Goal: Task Accomplishment & Management: Use online tool/utility

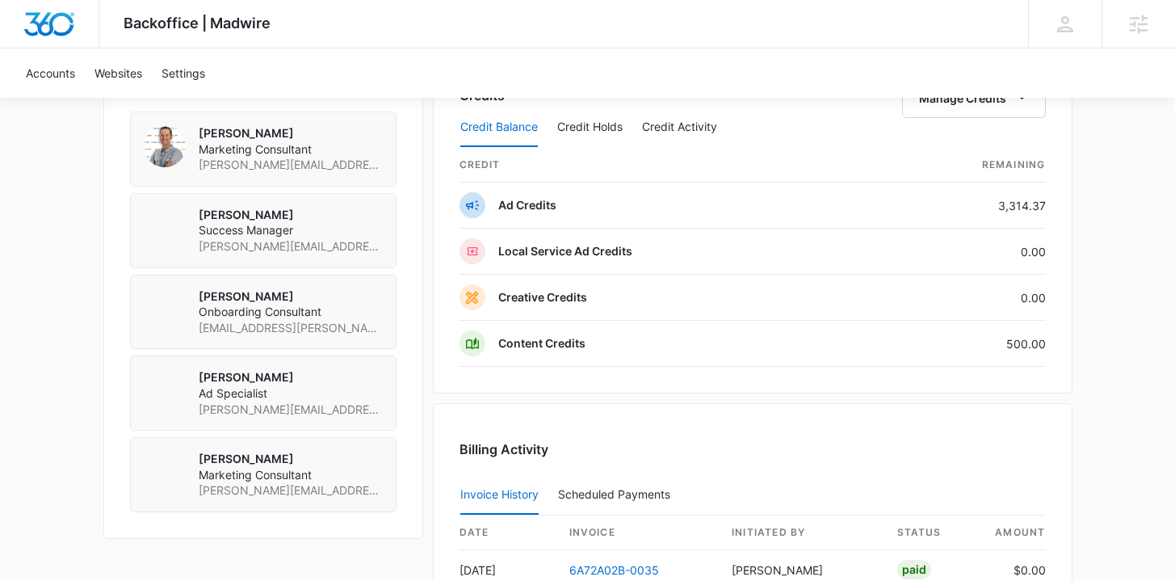
scroll to position [1255, 0]
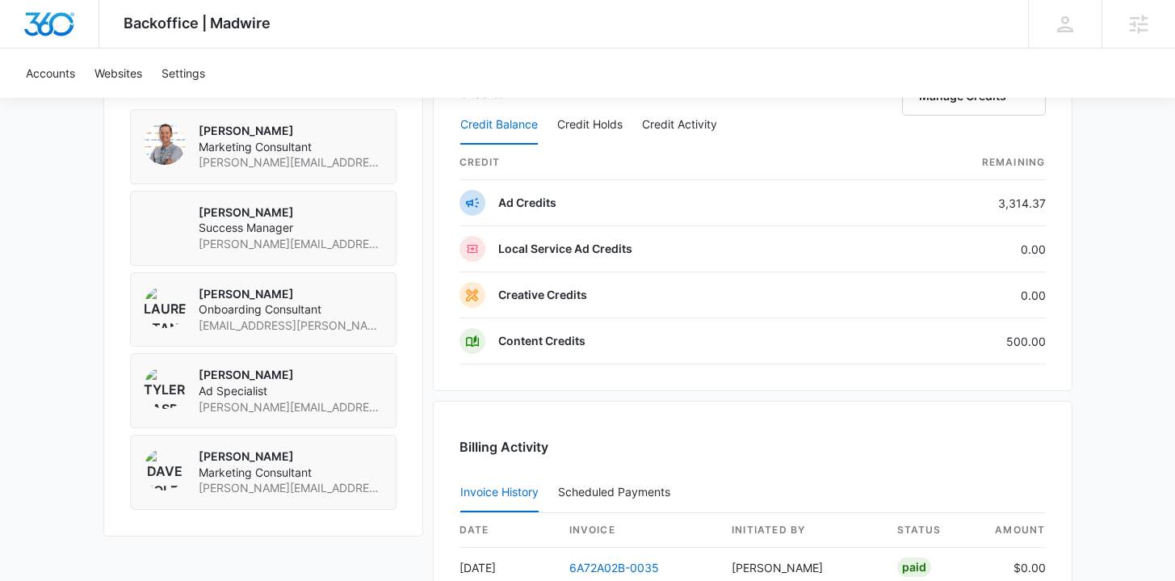
click at [942, 106] on div "Credit Balance Credit Holds Credit Activity" at bounding box center [753, 125] width 587 height 40
click at [948, 99] on button "Manage Credits" at bounding box center [974, 96] width 144 height 39
click at [947, 153] on div "Transfer Credits" at bounding box center [965, 147] width 85 height 11
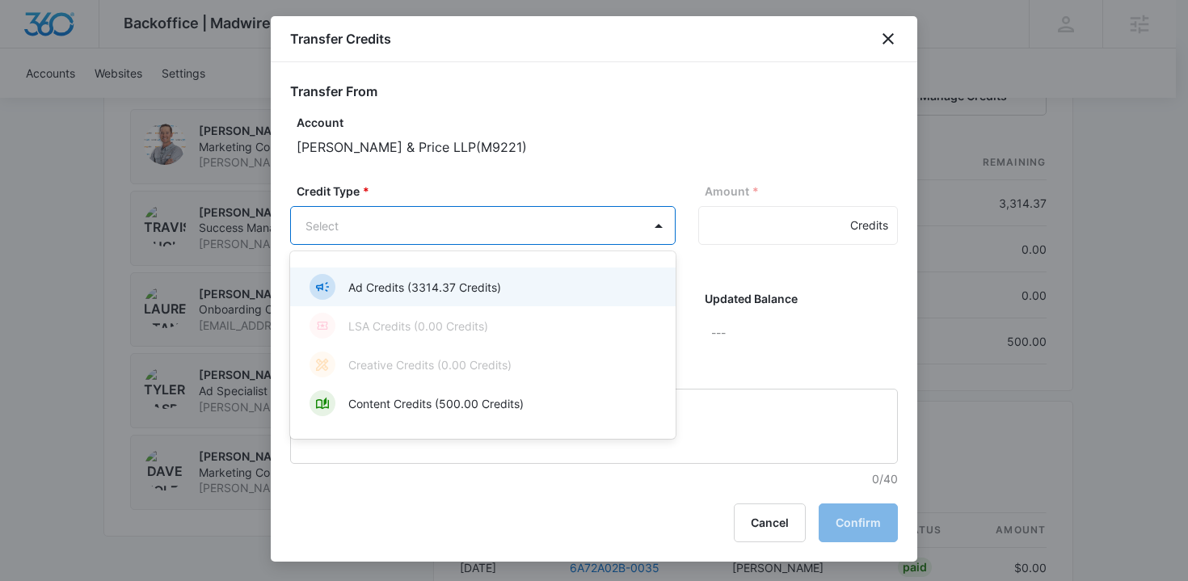
click at [490, 229] on body "Backoffice | Madwire Apps Settings TB Travis Buchanan travis.buchanan@madwire.c…" at bounding box center [594, 37] width 1188 height 2584
click at [486, 285] on p "Ad Credits (3314.37 Credits)" at bounding box center [424, 287] width 153 height 17
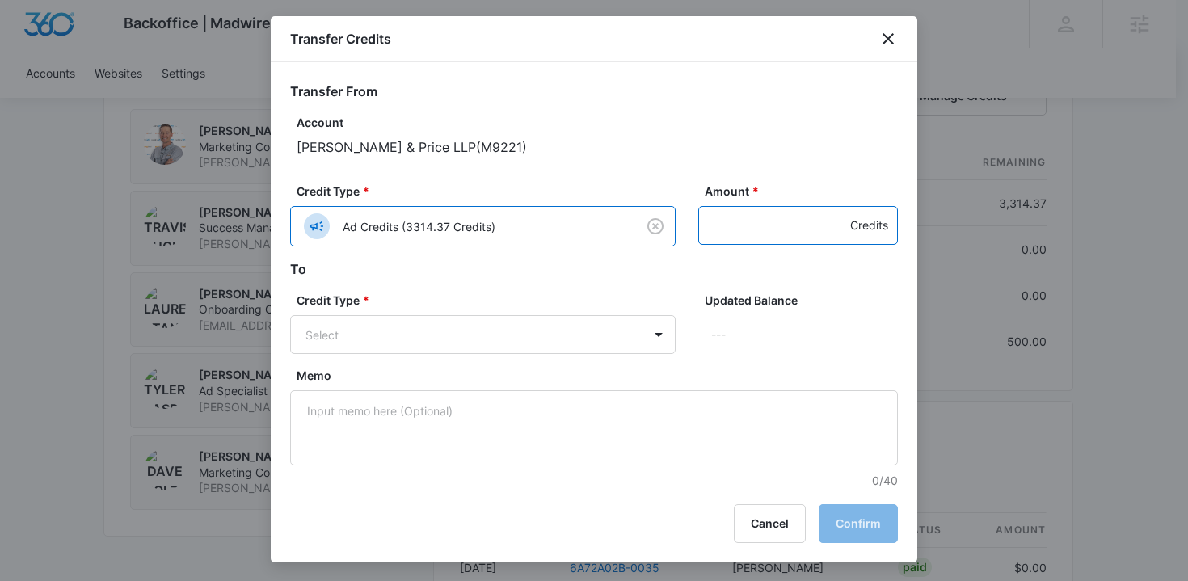
click at [720, 227] on input "Amount *" at bounding box center [798, 225] width 200 height 39
type input "100"
click at [465, 347] on body "Backoffice | Madwire Apps Settings TB Travis Buchanan travis.buchanan@madwire.c…" at bounding box center [594, 37] width 1188 height 2584
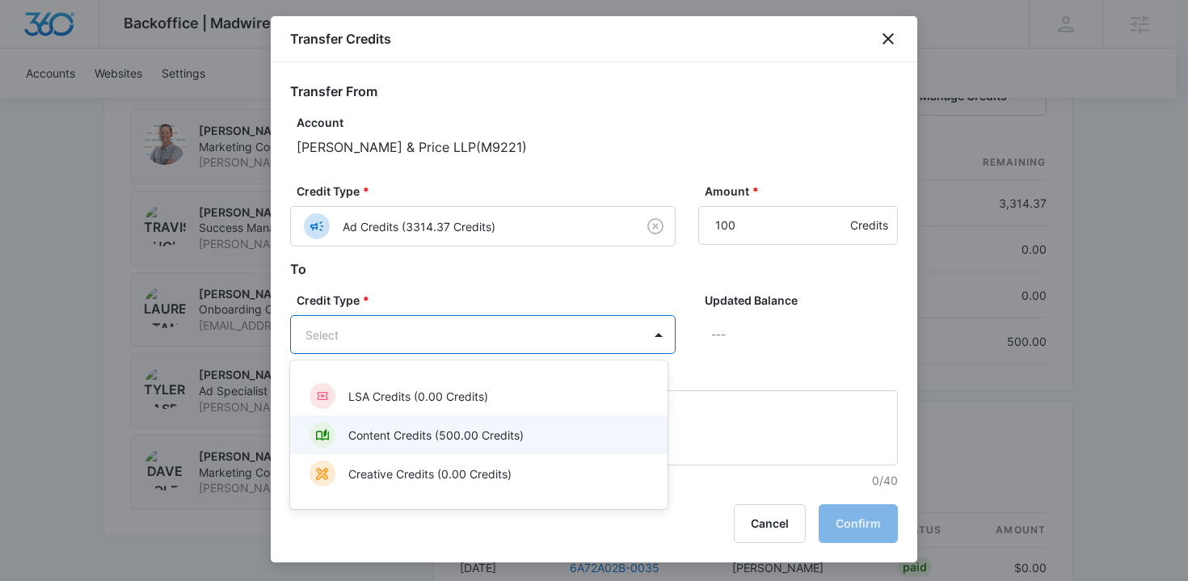
click at [464, 439] on p "Content Credits (500.00 Credits)" at bounding box center [435, 435] width 175 height 17
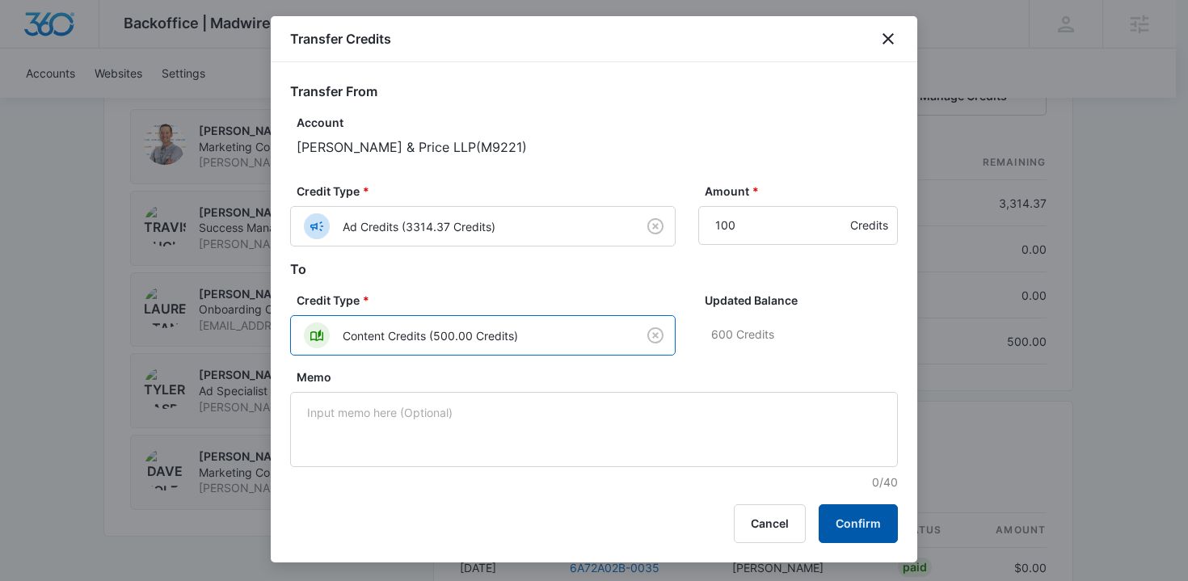
click at [835, 529] on button "Confirm" at bounding box center [857, 523] width 79 height 39
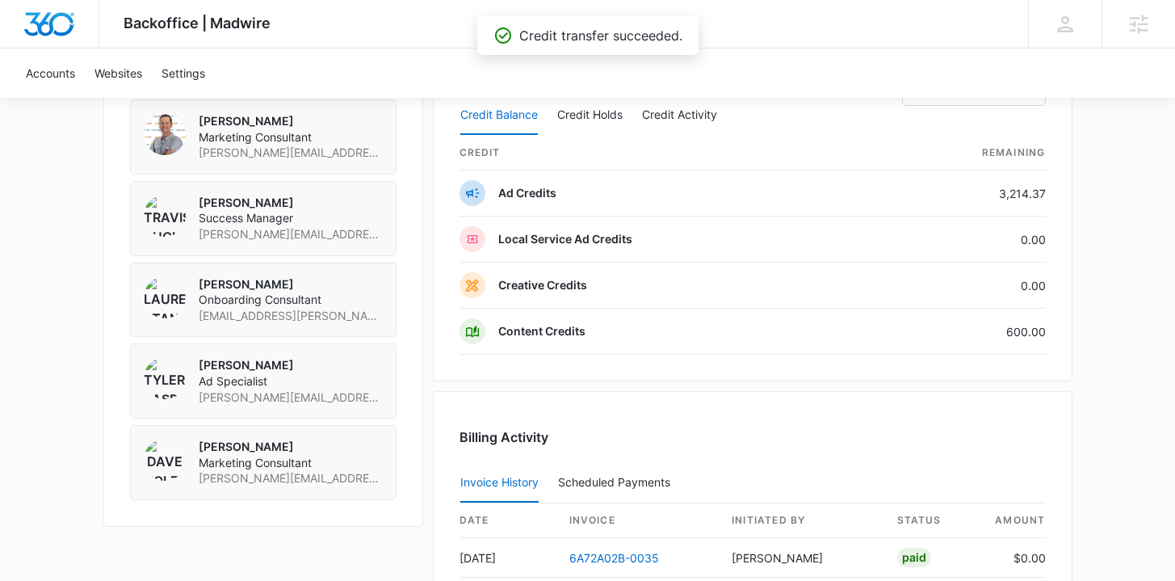
scroll to position [1278, 0]
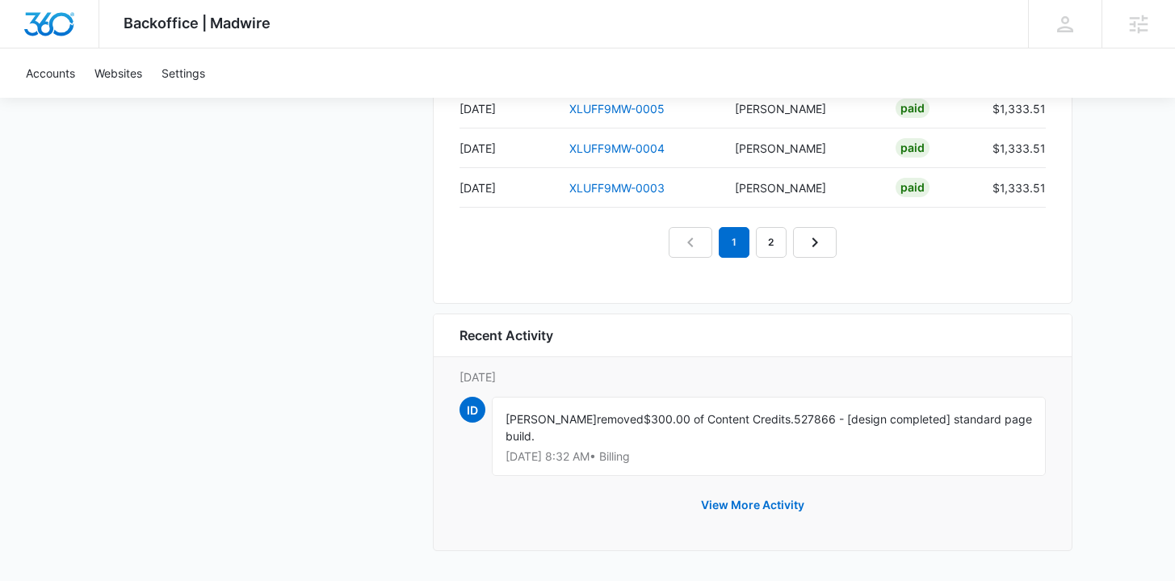
scroll to position [1578, 0]
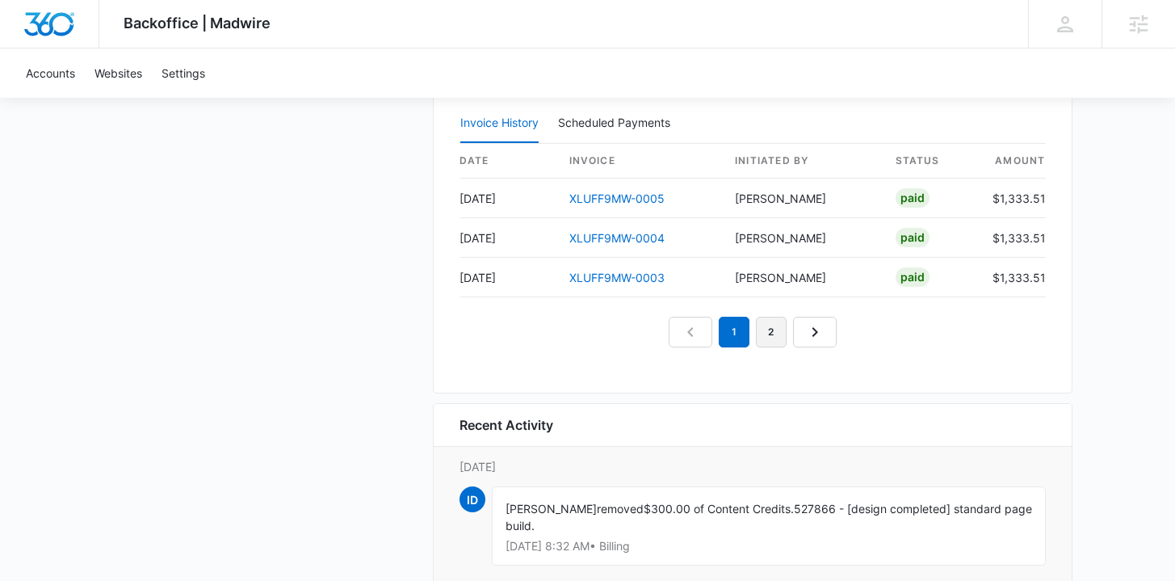
click at [784, 330] on link "2" at bounding box center [771, 332] width 31 height 31
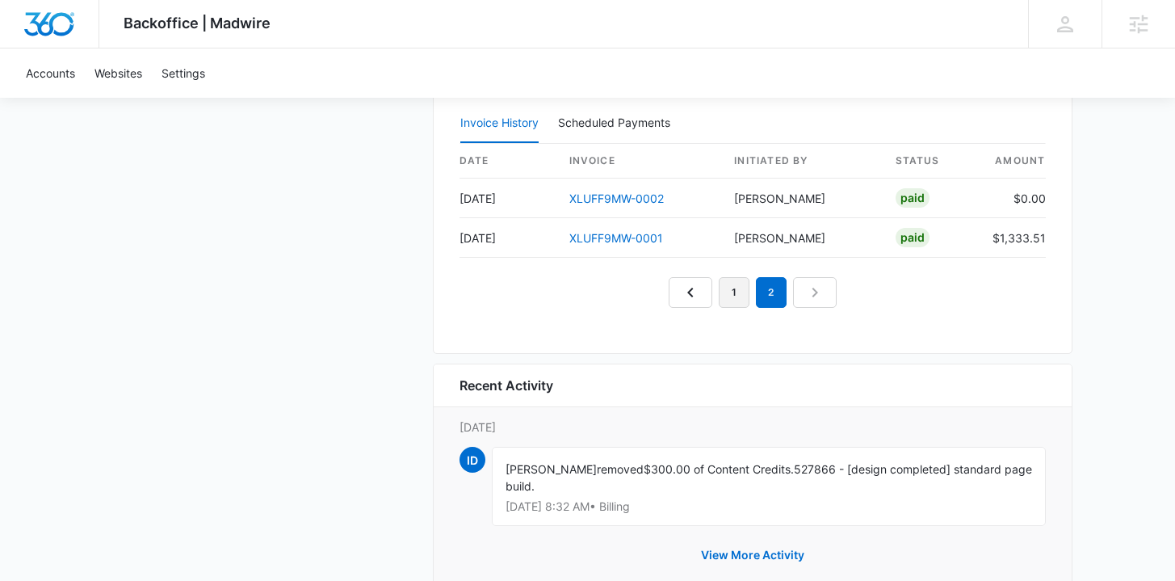
click at [725, 294] on link "1" at bounding box center [734, 292] width 31 height 31
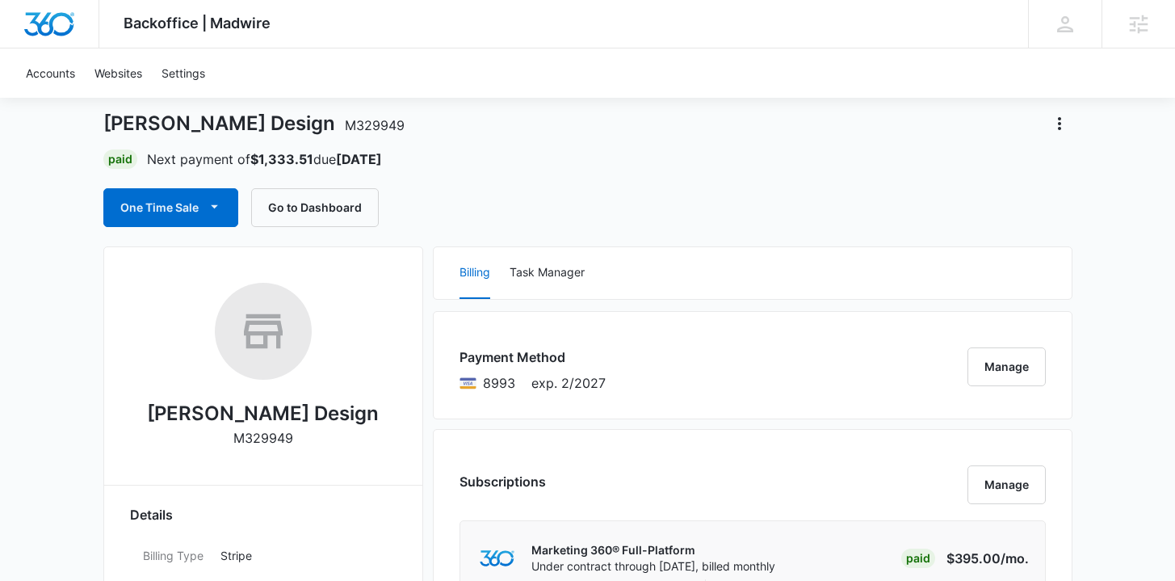
scroll to position [0, 0]
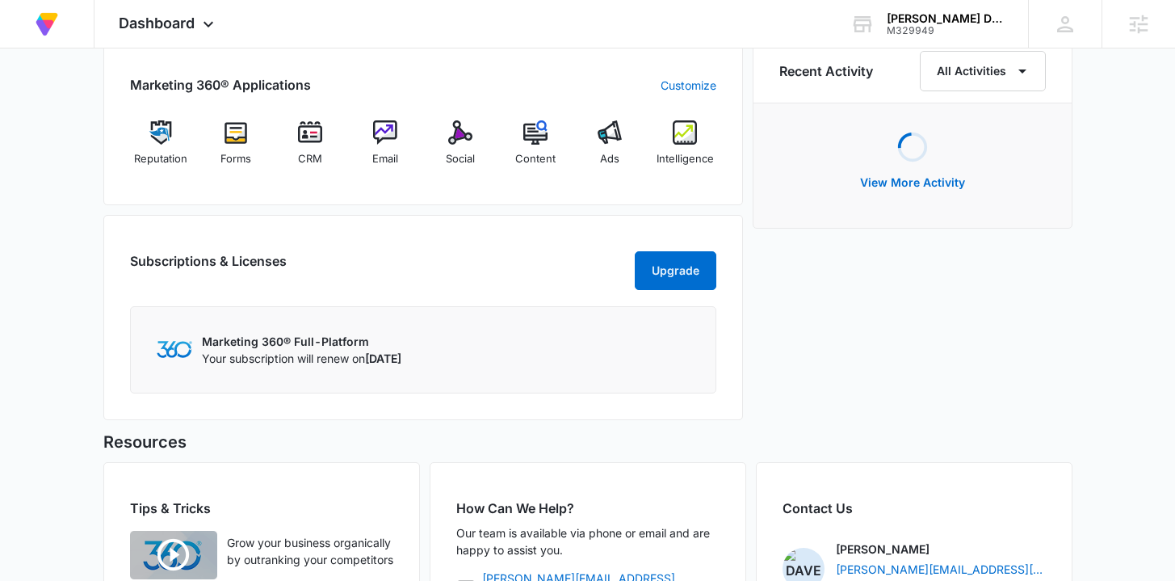
scroll to position [690, 0]
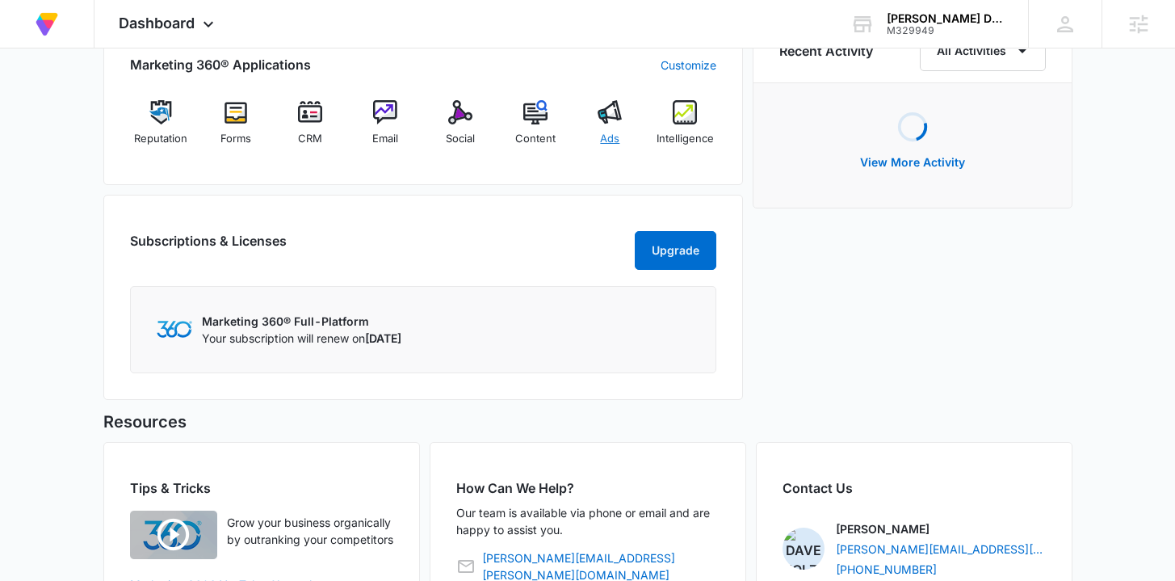
click at [611, 120] on img at bounding box center [610, 112] width 24 height 24
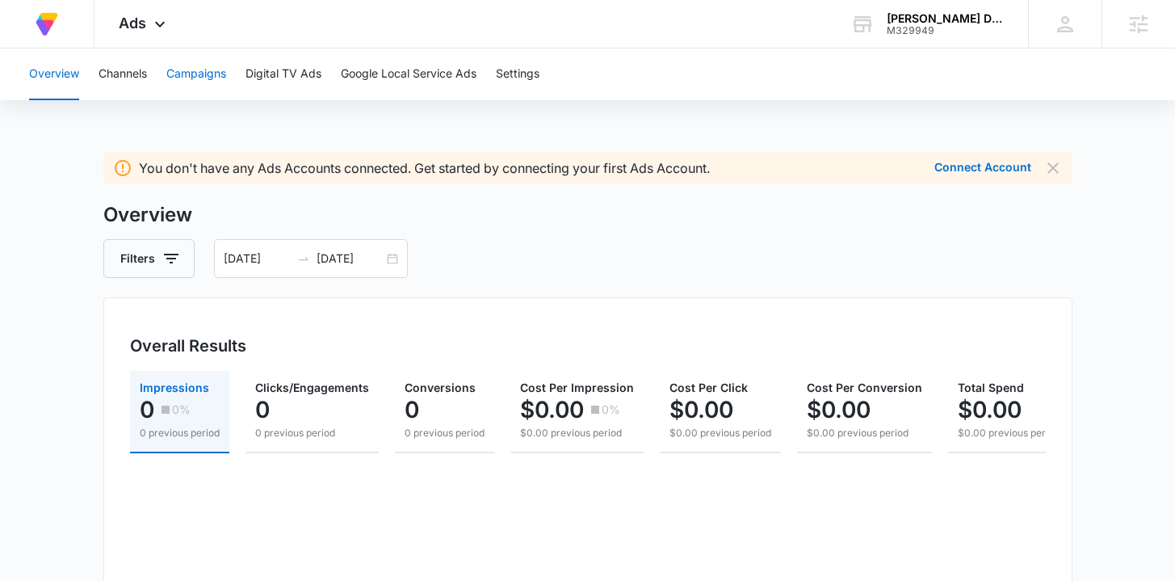
click at [195, 74] on button "Campaigns" at bounding box center [196, 74] width 60 height 52
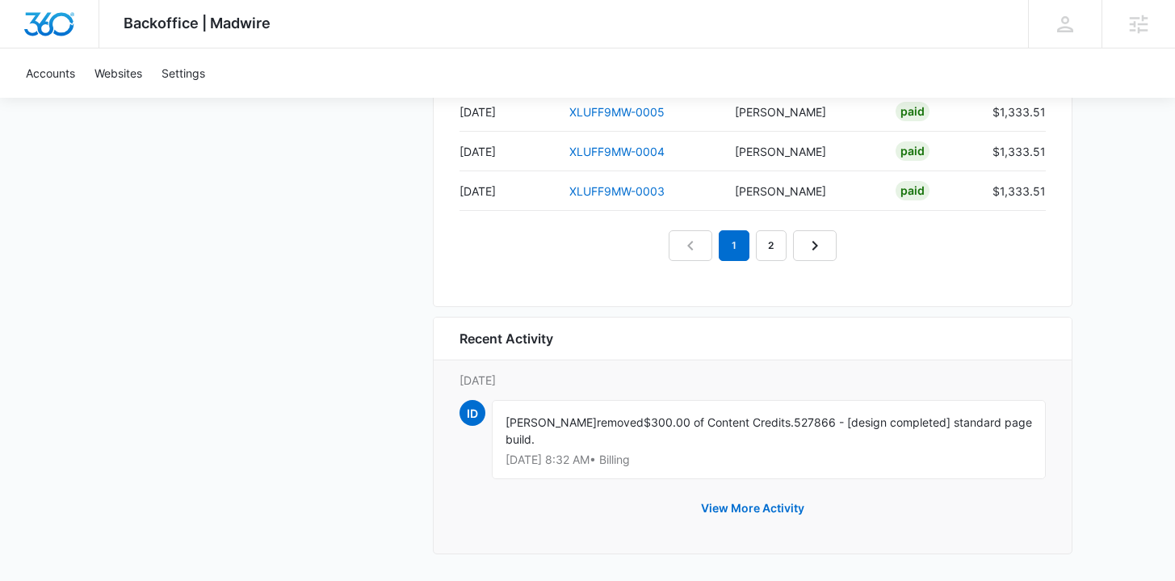
scroll to position [1667, 0]
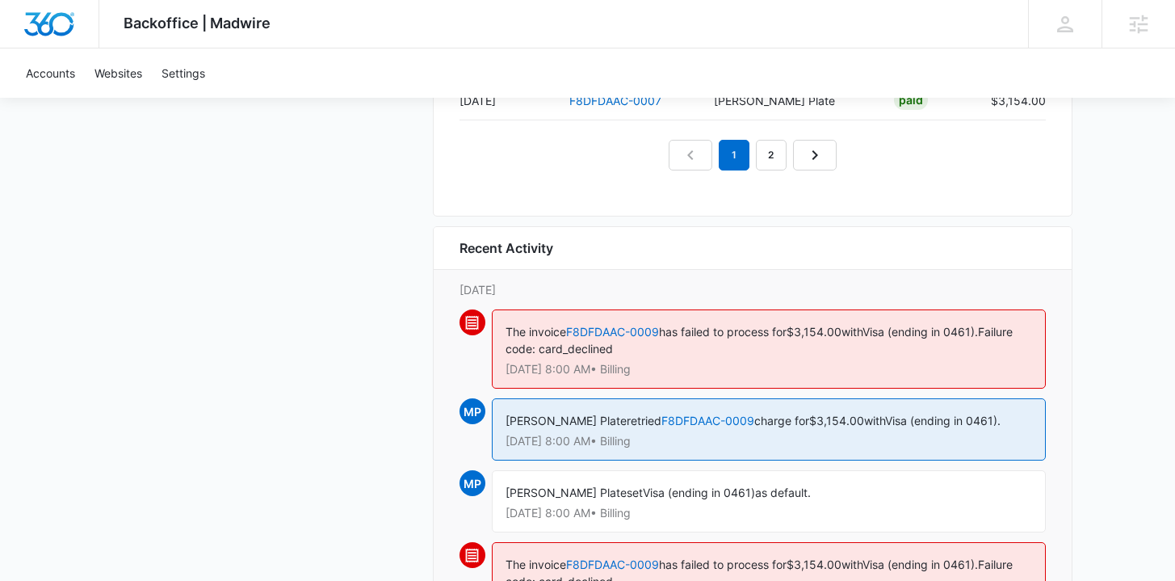
scroll to position [1646, 0]
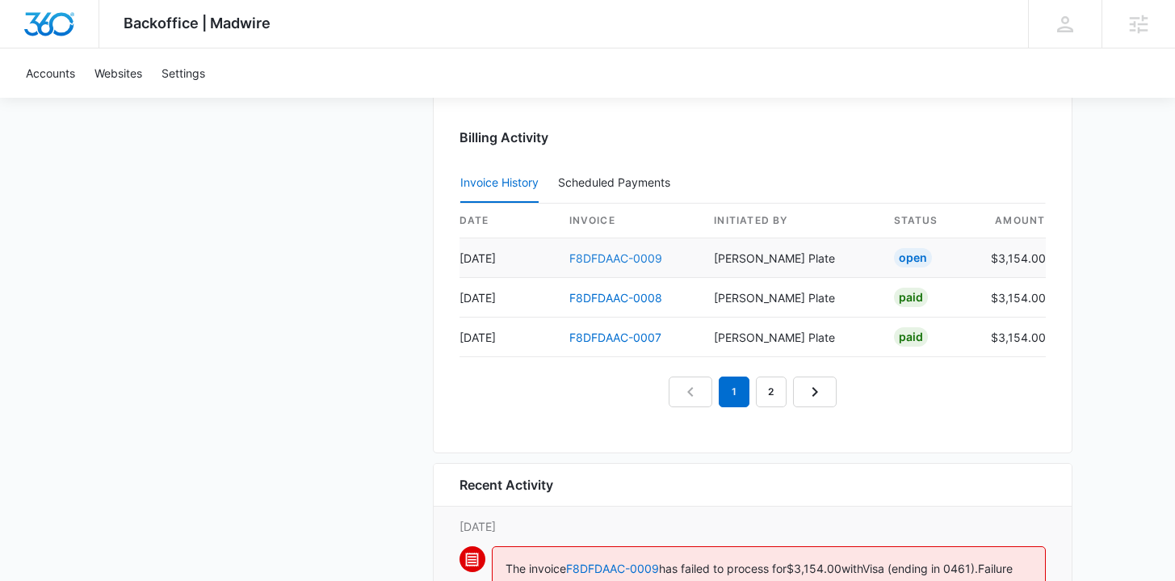
click at [616, 259] on link "F8DFDAAC-0009" at bounding box center [616, 258] width 93 height 14
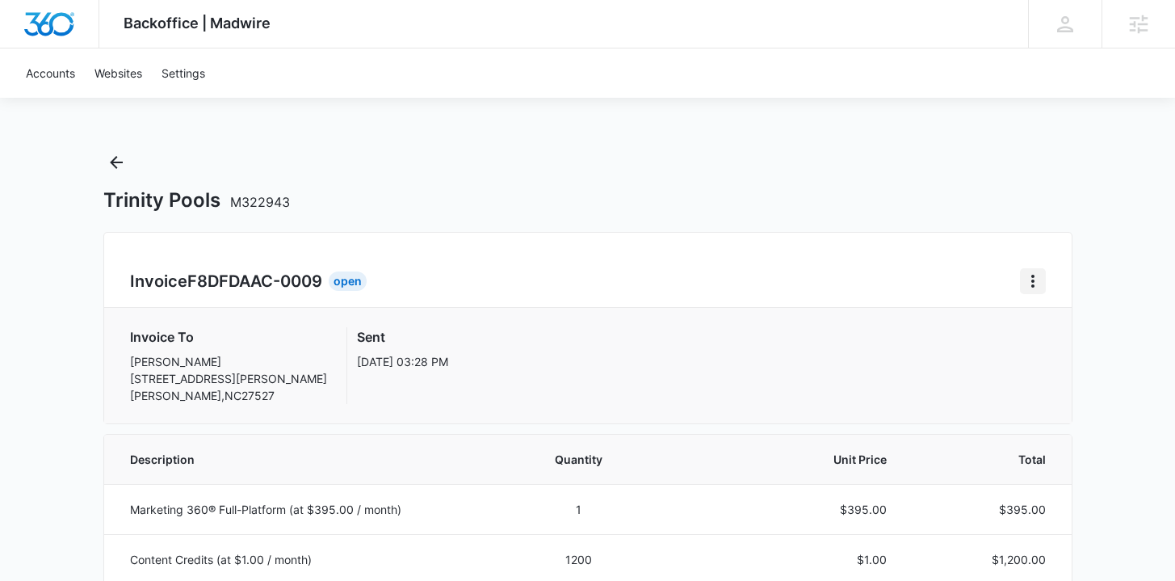
click at [1035, 284] on icon "Home" at bounding box center [1033, 280] width 19 height 19
click at [1044, 328] on link "Download Invoice" at bounding box center [1088, 326] width 94 height 14
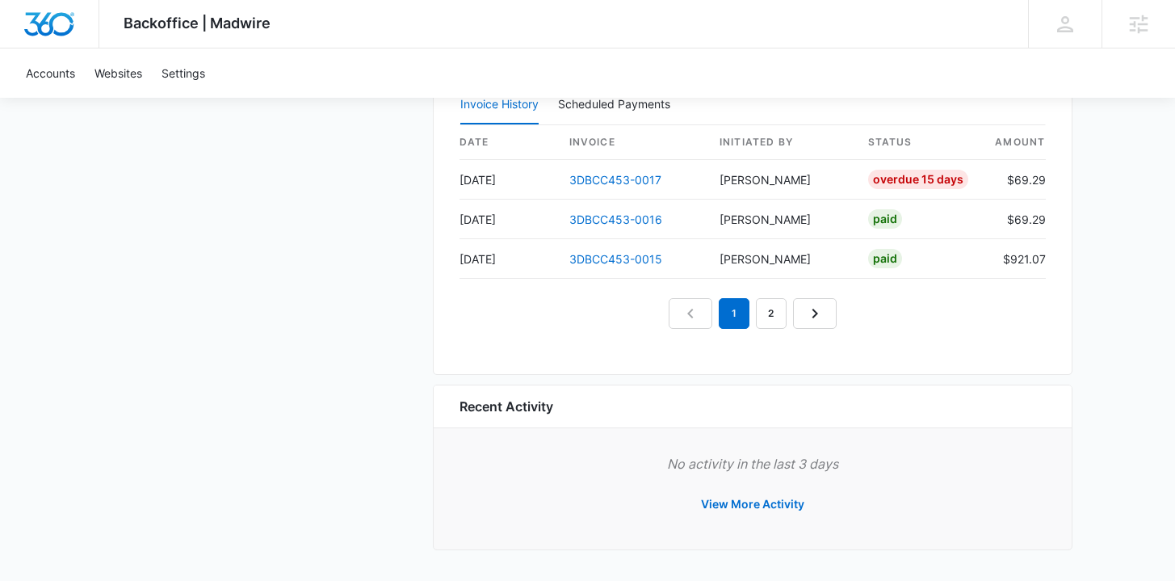
scroll to position [1742, 0]
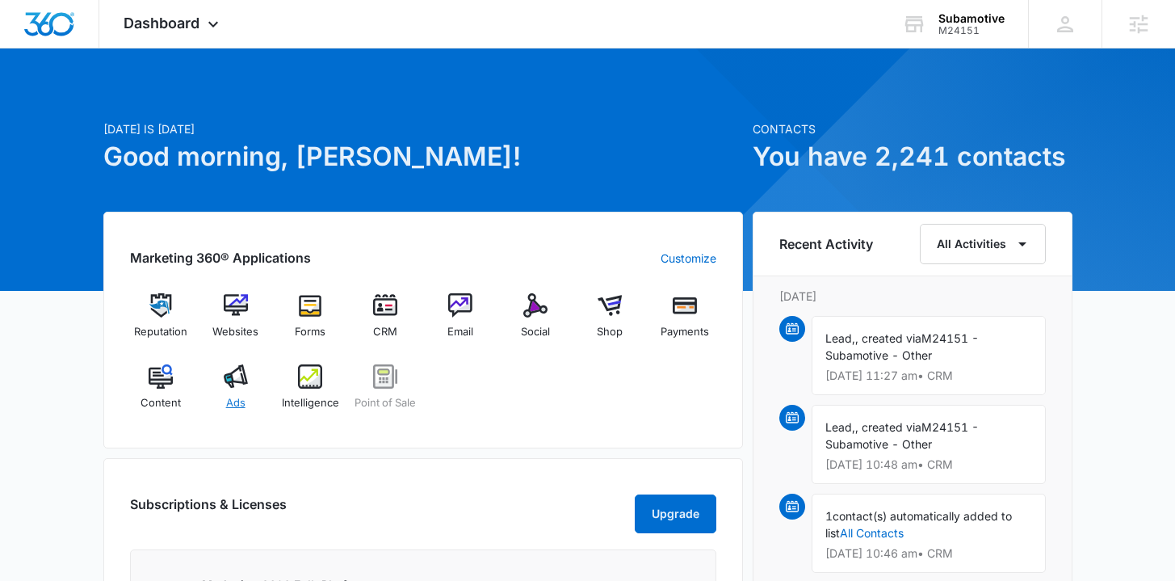
click at [259, 389] on div "Ads" at bounding box center [235, 393] width 62 height 58
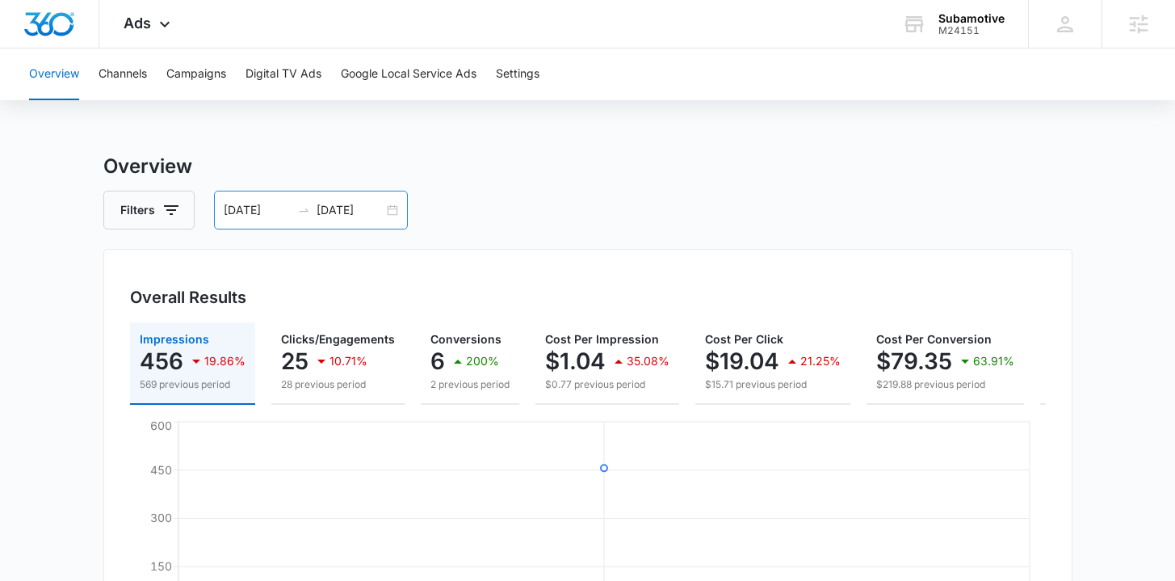
click at [397, 211] on div "09/02/2025 09/02/2025" at bounding box center [311, 210] width 194 height 39
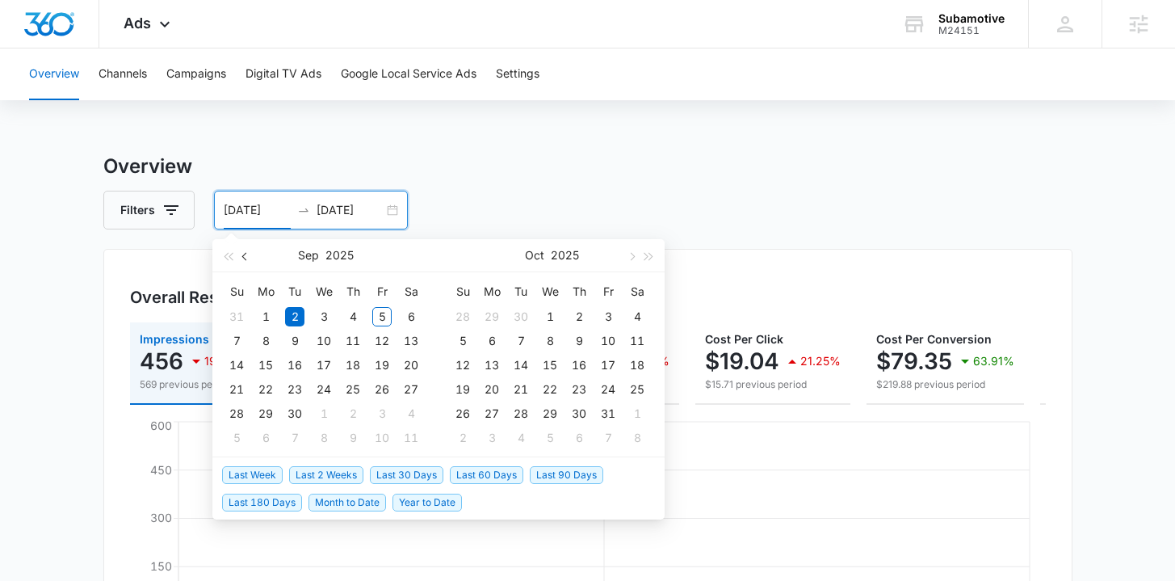
click at [249, 255] on span "button" at bounding box center [246, 256] width 8 height 8
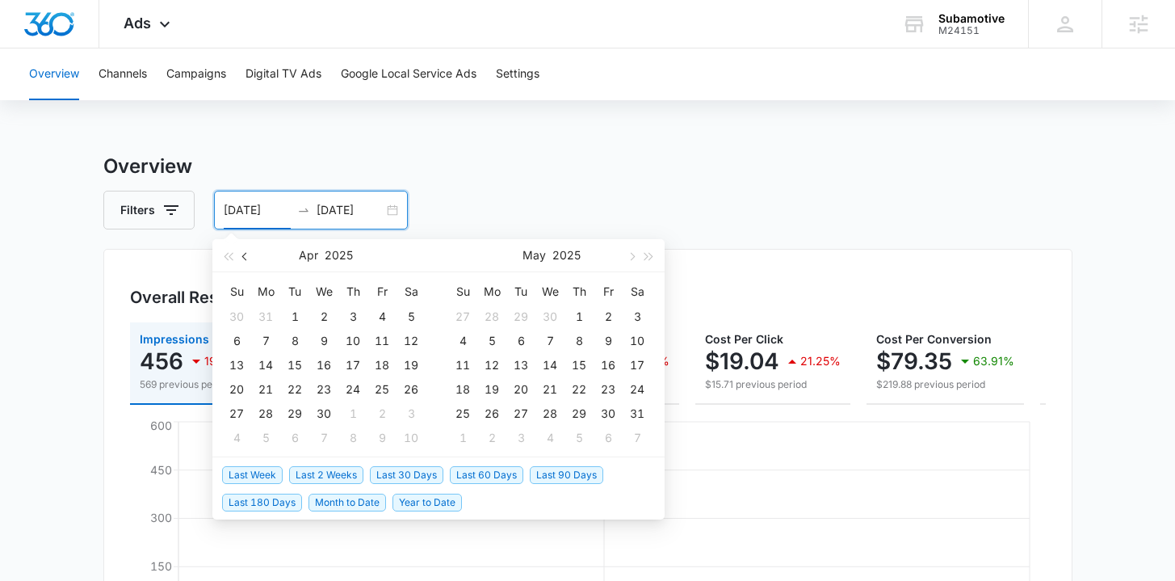
click at [249, 255] on span "button" at bounding box center [246, 256] width 8 height 8
type input "[DATE]"
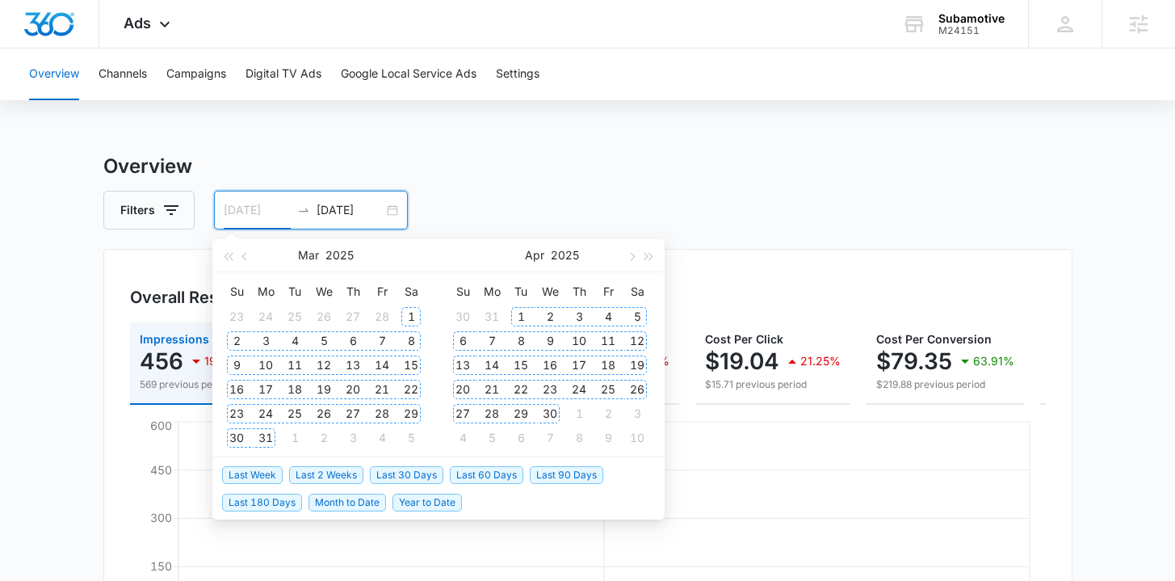
click at [418, 313] on div "1" at bounding box center [411, 316] width 19 height 19
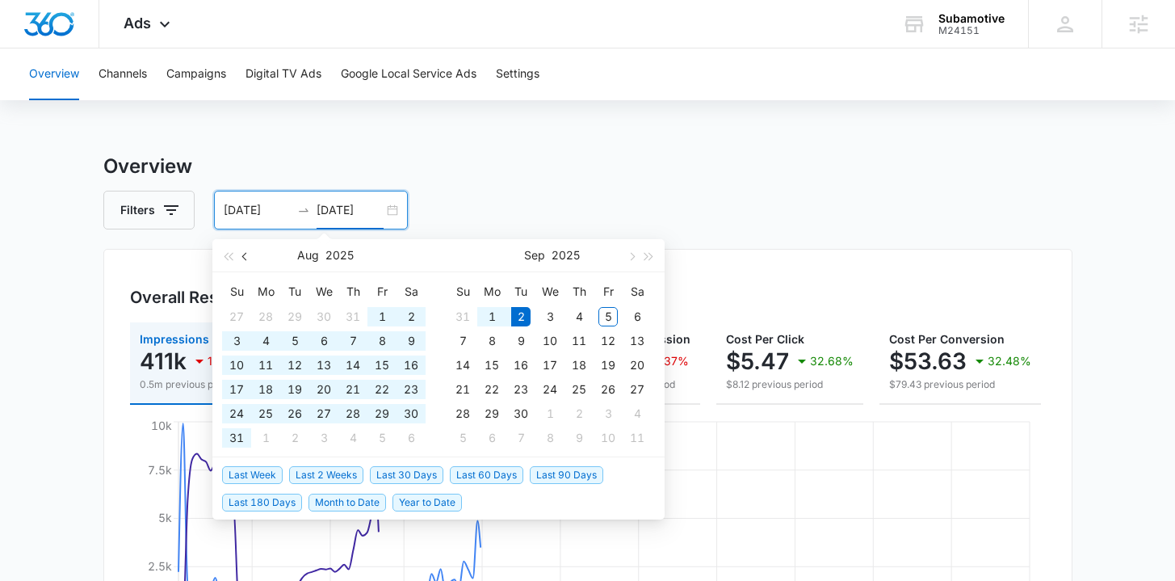
click at [242, 254] on button "button" at bounding box center [246, 255] width 18 height 32
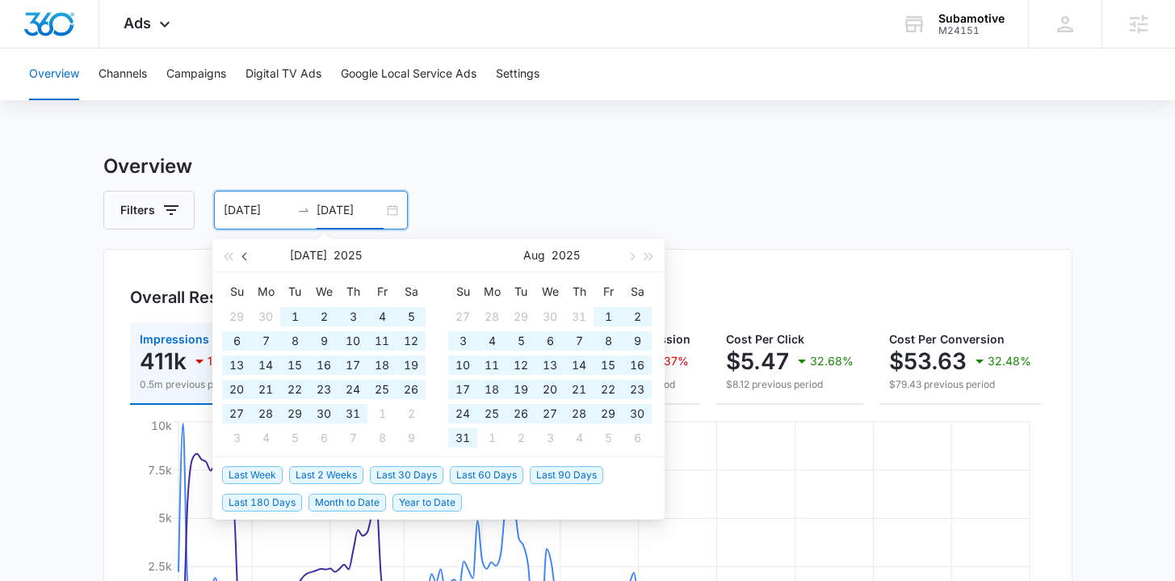
click at [242, 254] on button "button" at bounding box center [246, 255] width 18 height 32
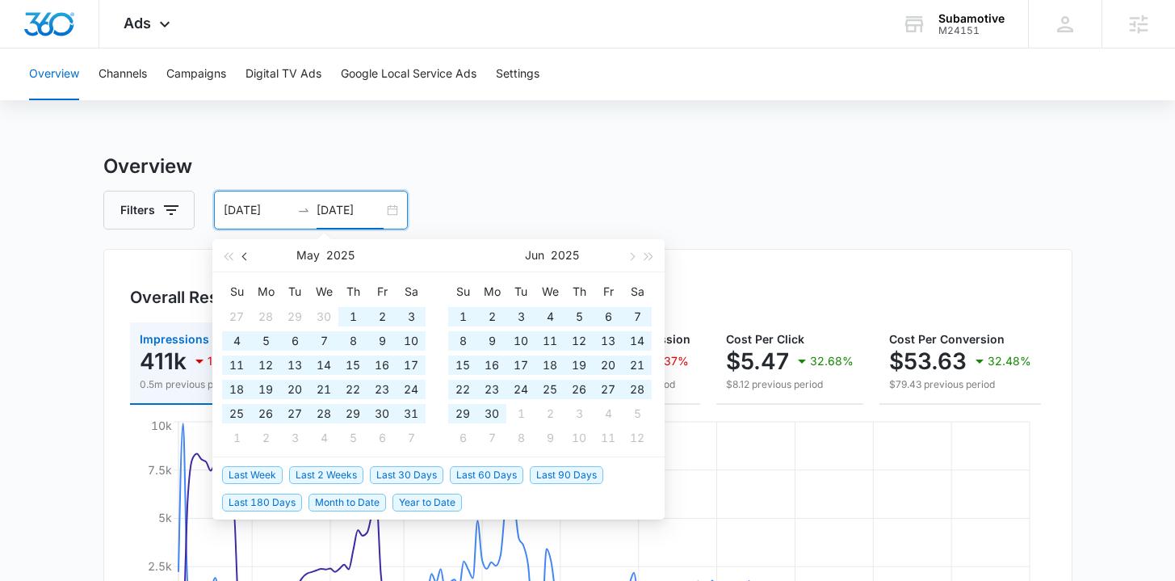
click at [242, 253] on button "button" at bounding box center [246, 255] width 18 height 32
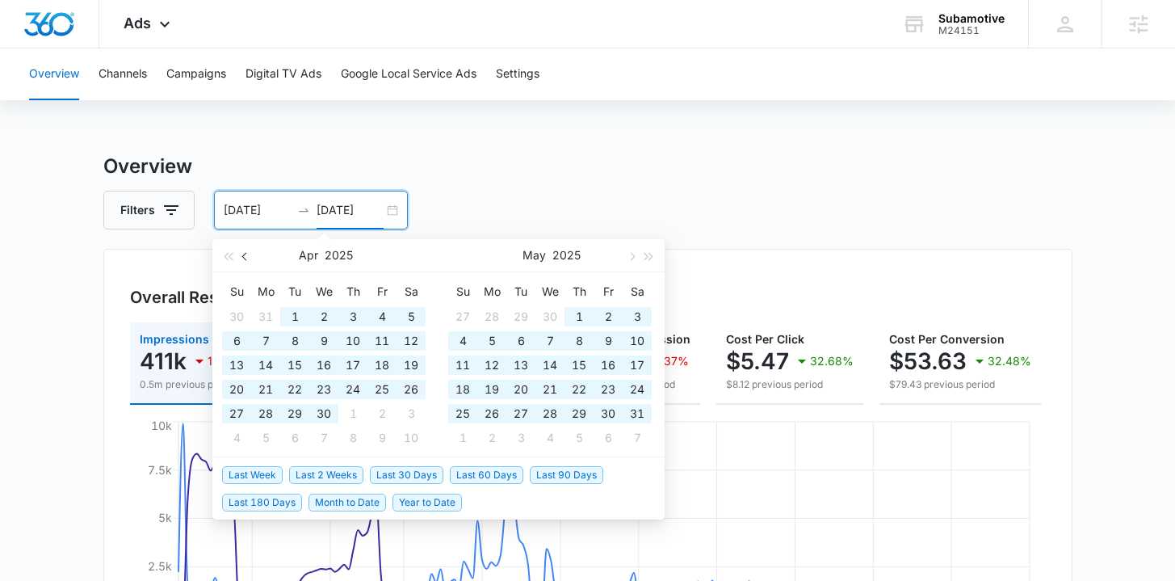
click at [242, 253] on button "button" at bounding box center [246, 255] width 18 height 32
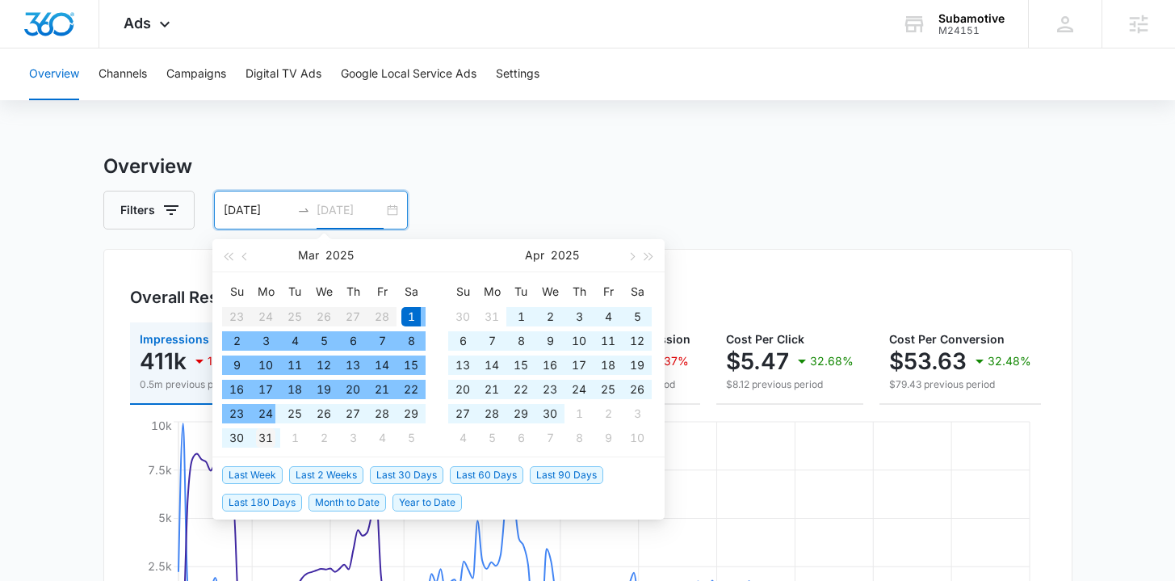
type input "03/31/2025"
click at [262, 432] on div "31" at bounding box center [265, 437] width 19 height 19
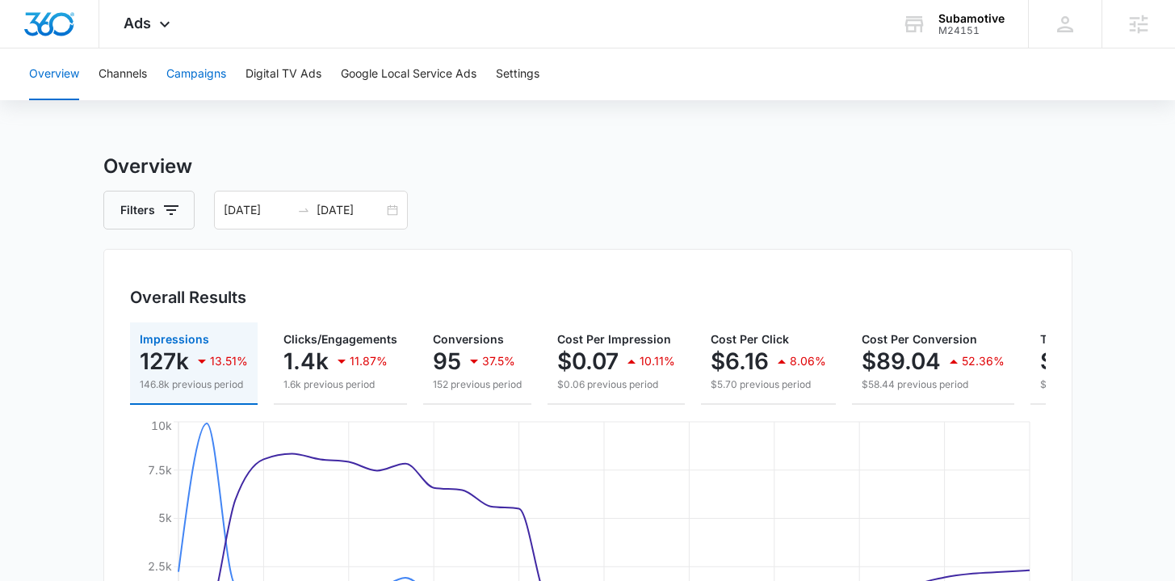
click at [208, 67] on button "Campaigns" at bounding box center [196, 74] width 60 height 52
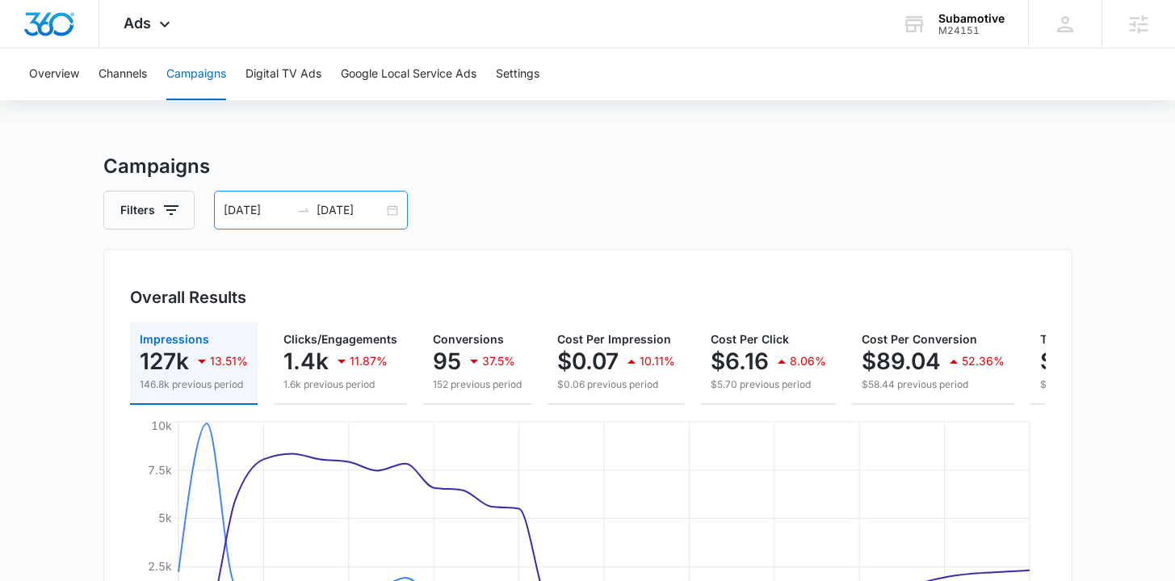
click at [394, 205] on div "03/01/2025 03/31/2025" at bounding box center [311, 210] width 194 height 39
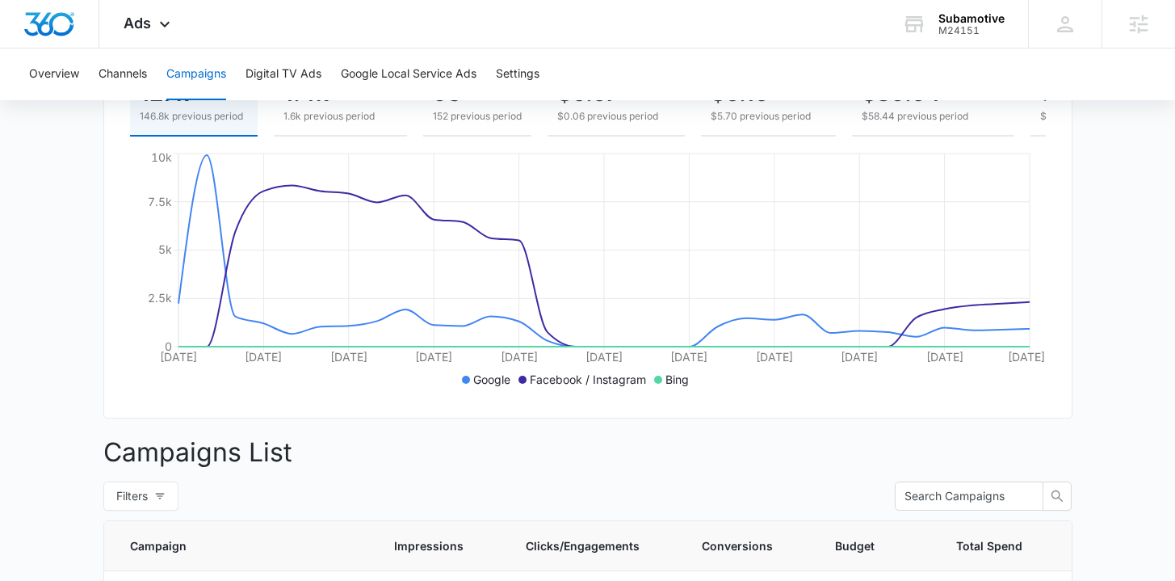
scroll to position [561, 0]
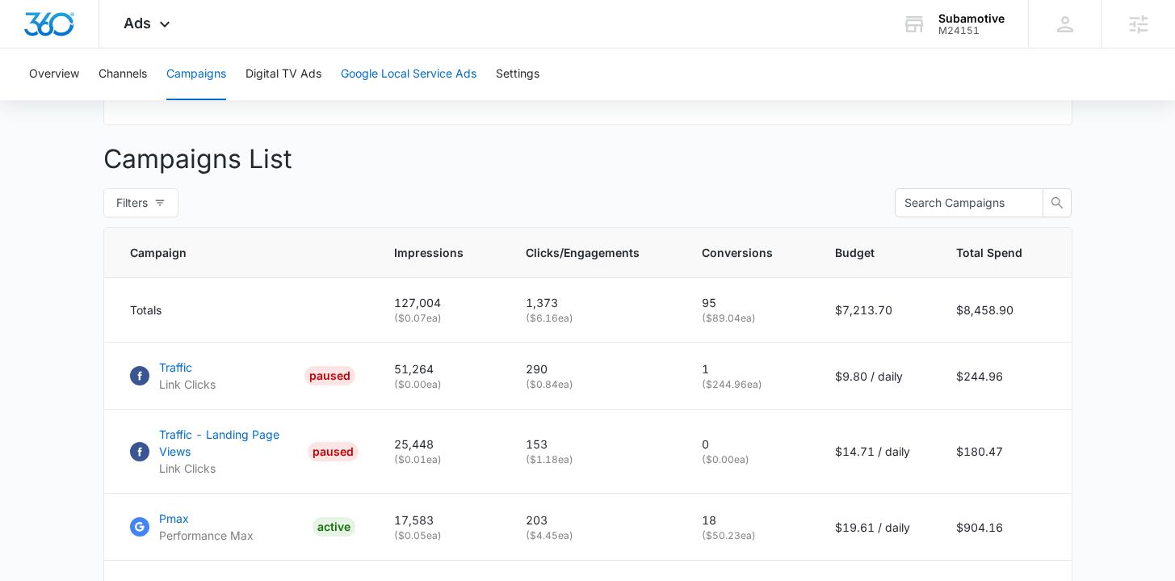
click at [357, 69] on button "Google Local Service Ads" at bounding box center [409, 74] width 136 height 52
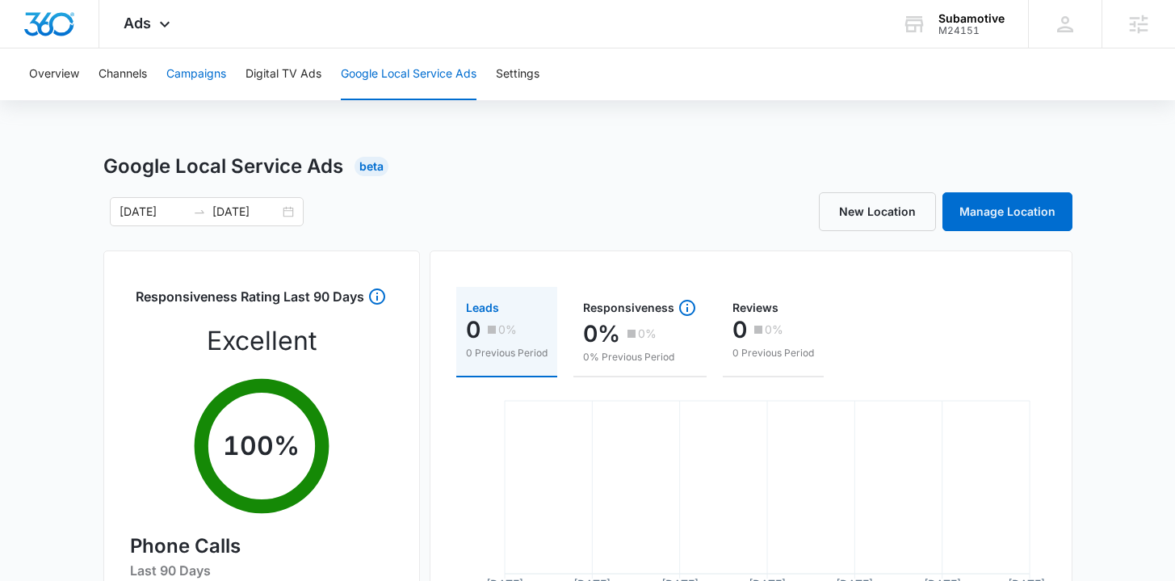
click at [199, 80] on button "Campaigns" at bounding box center [196, 74] width 60 height 52
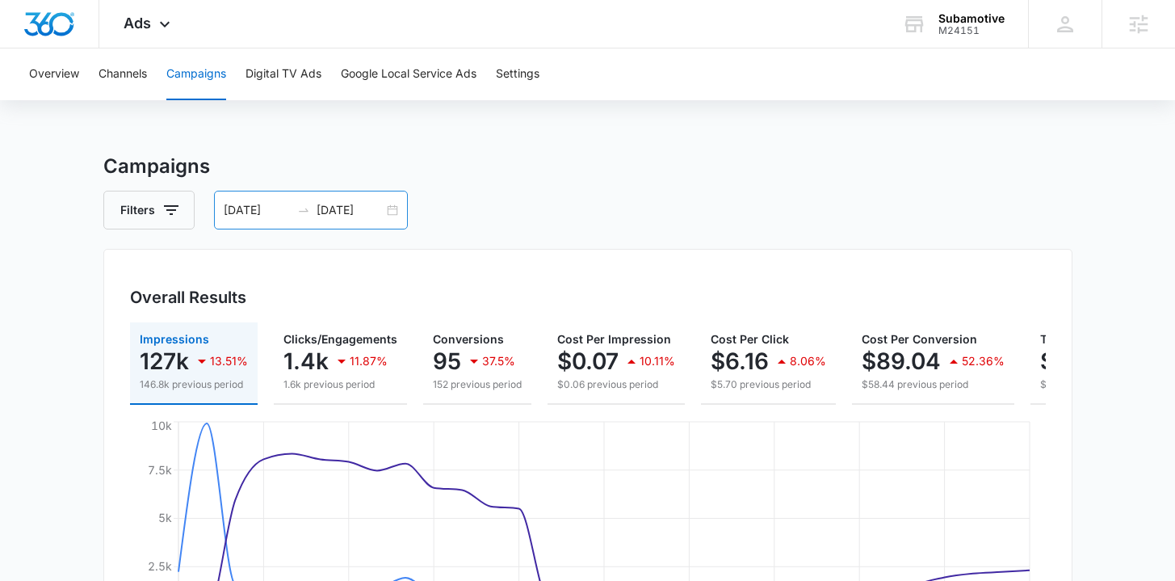
click at [395, 212] on div "03/01/2025 03/31/2025" at bounding box center [311, 210] width 194 height 39
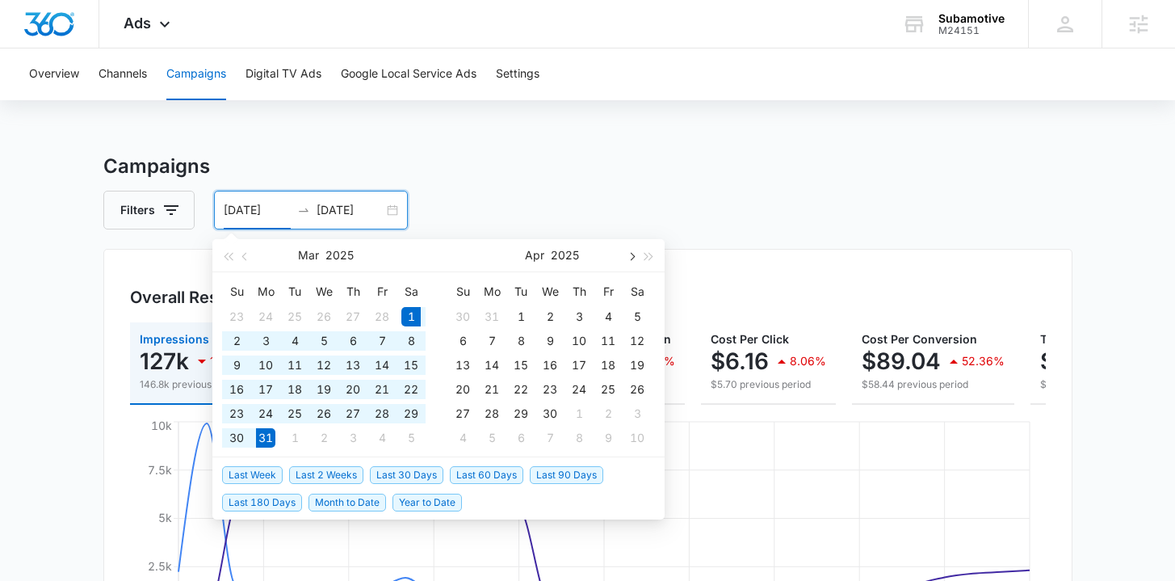
click at [633, 257] on span "button" at bounding box center [631, 256] width 8 height 8
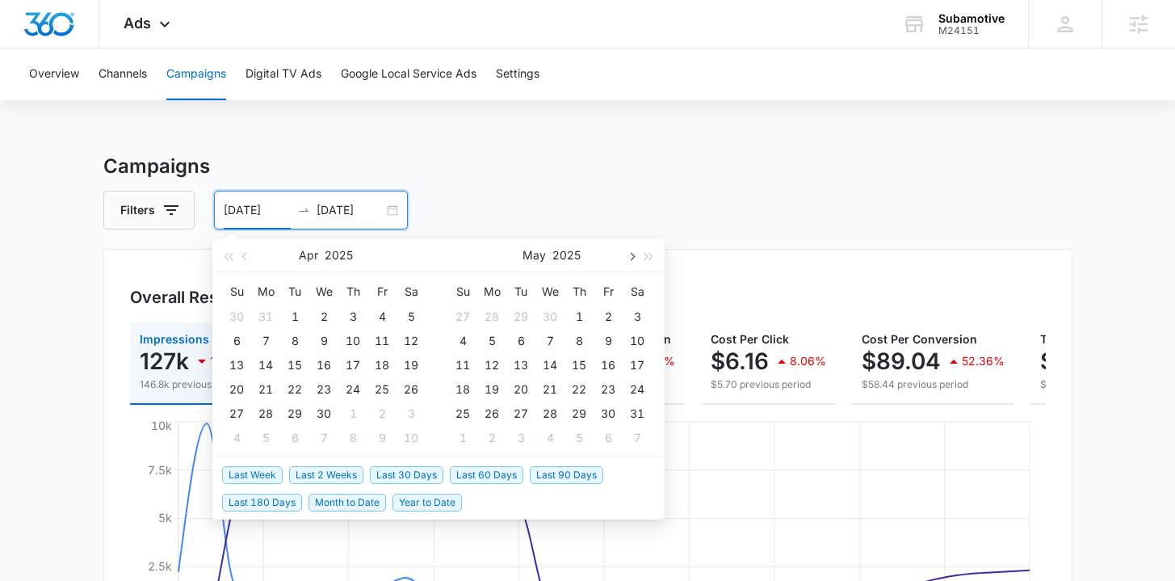
click at [633, 257] on span "button" at bounding box center [631, 256] width 8 height 8
type input "[DATE]"
click at [512, 313] on div "1" at bounding box center [520, 316] width 19 height 19
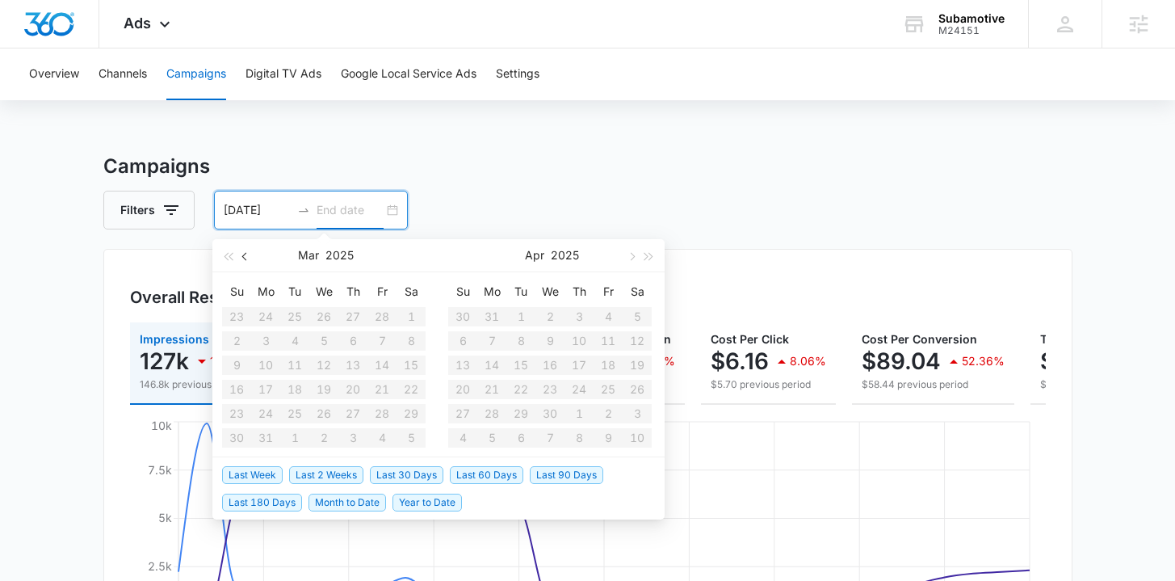
click at [247, 254] on span "button" at bounding box center [246, 256] width 8 height 8
click at [622, 254] on button "button" at bounding box center [631, 255] width 18 height 32
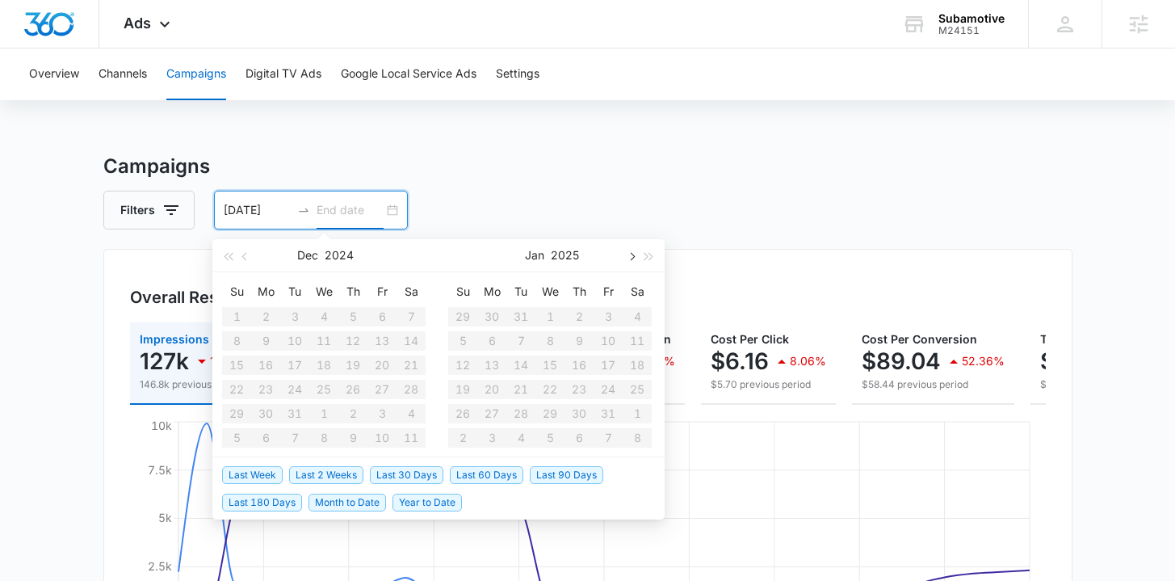
click at [622, 254] on button "button" at bounding box center [631, 255] width 18 height 32
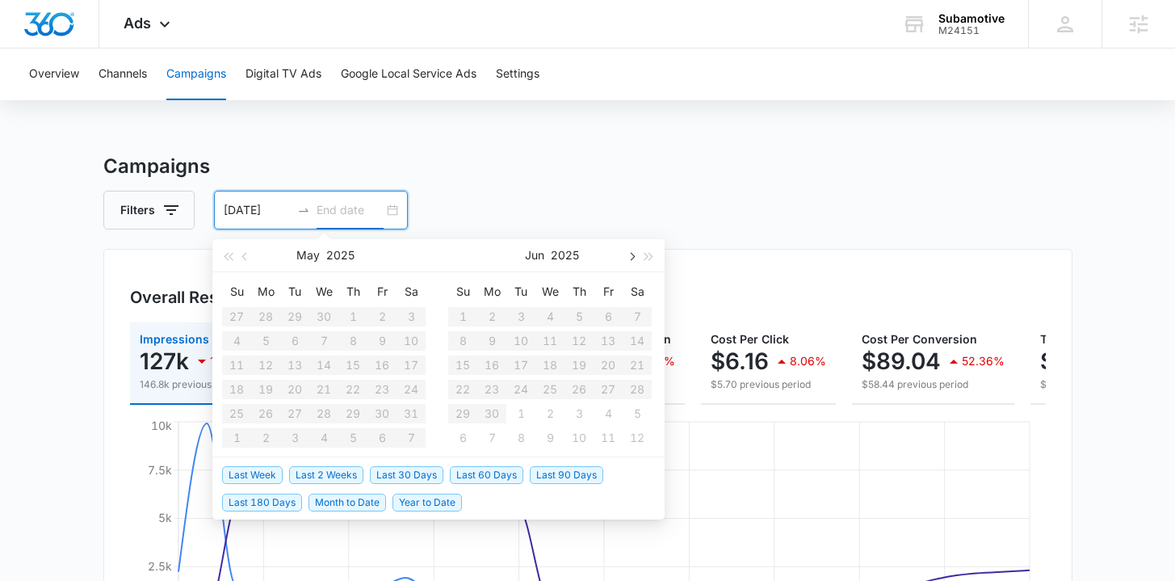
click at [622, 254] on button "button" at bounding box center [631, 255] width 18 height 32
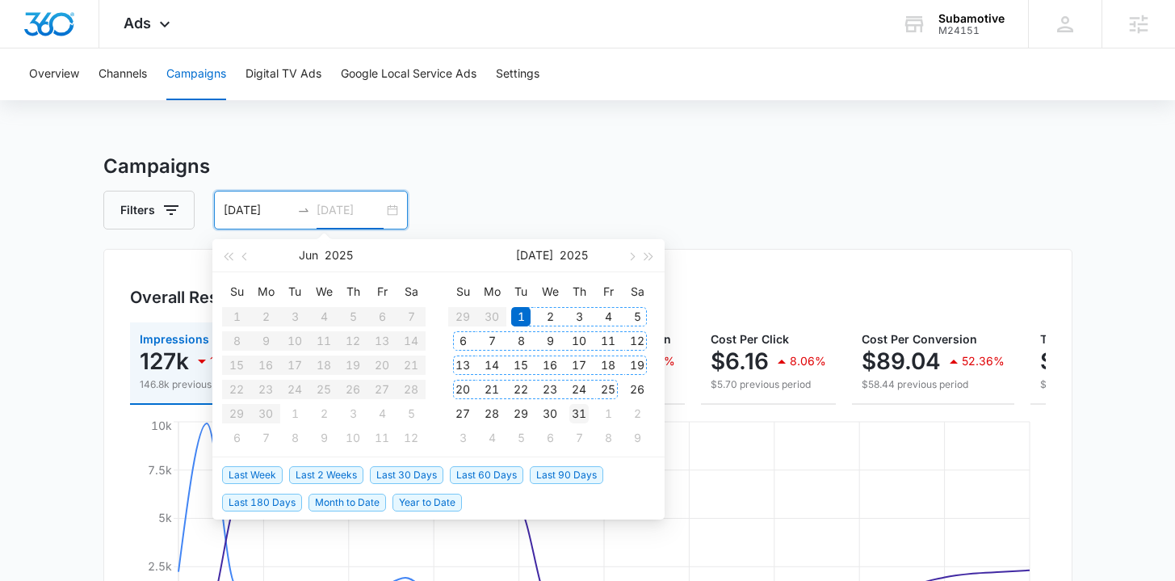
type input "[DATE]"
click at [580, 414] on div "31" at bounding box center [579, 413] width 19 height 19
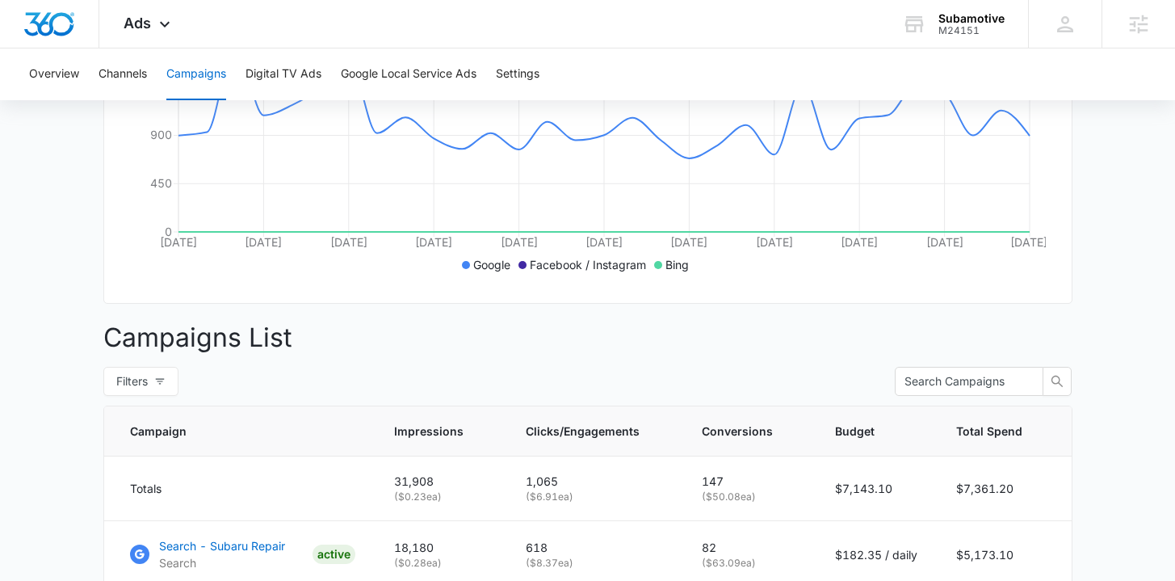
scroll to position [79, 0]
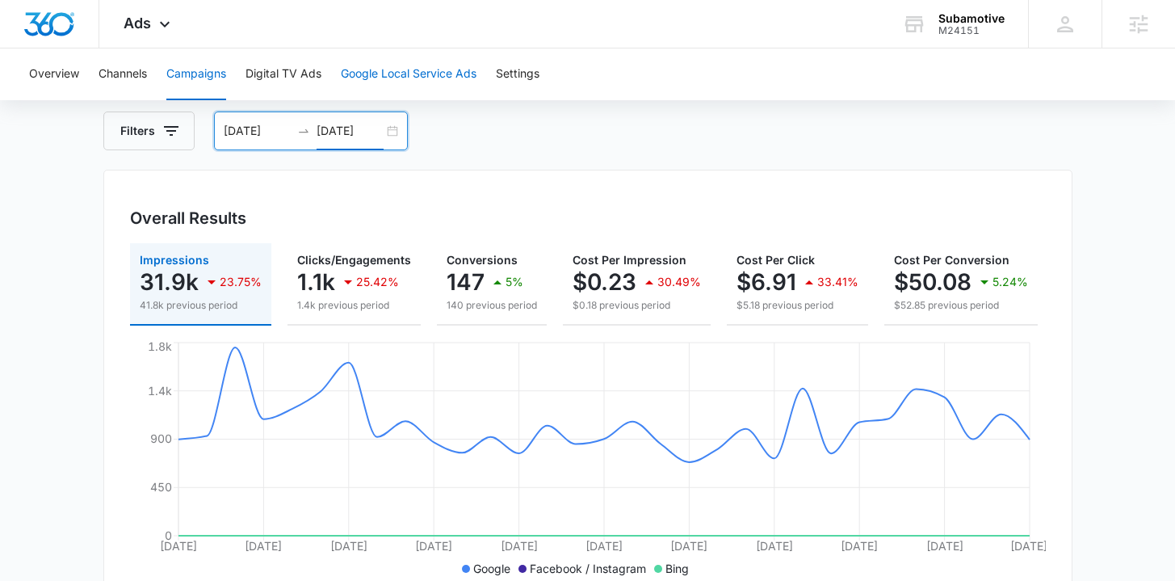
click at [382, 82] on button "Google Local Service Ads" at bounding box center [409, 74] width 136 height 52
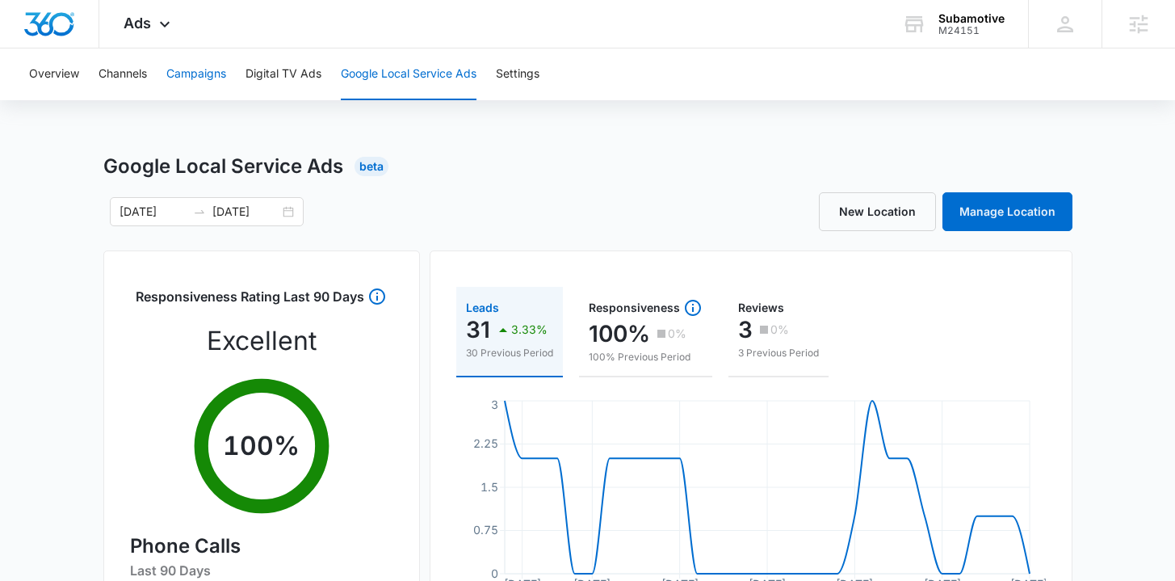
click at [211, 66] on button "Campaigns" at bounding box center [196, 74] width 60 height 52
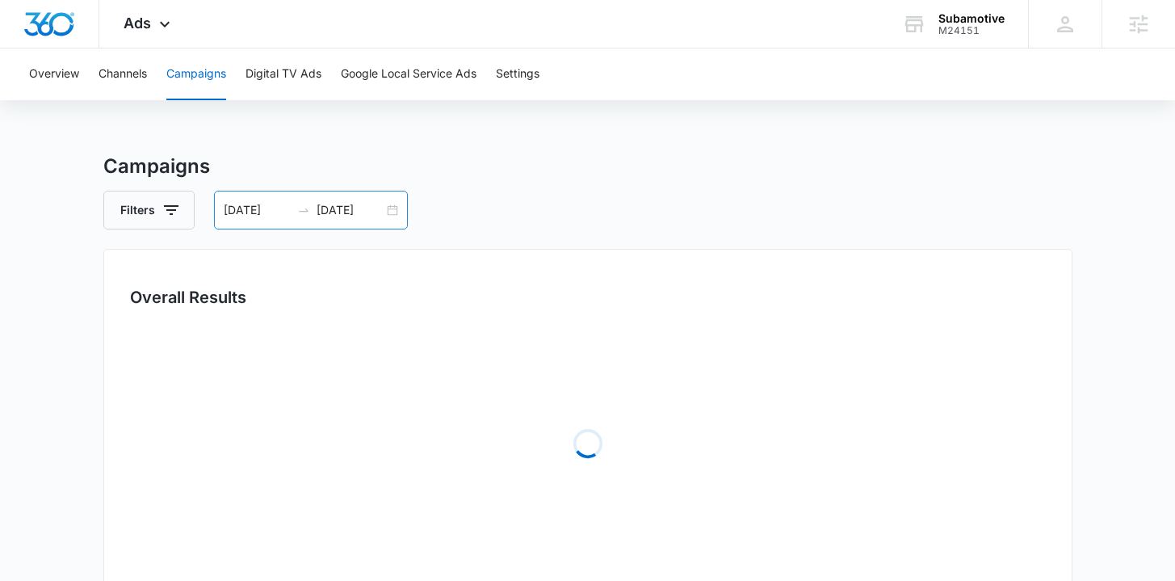
click at [396, 204] on div "07/01/2025 07/31/2025" at bounding box center [311, 210] width 194 height 39
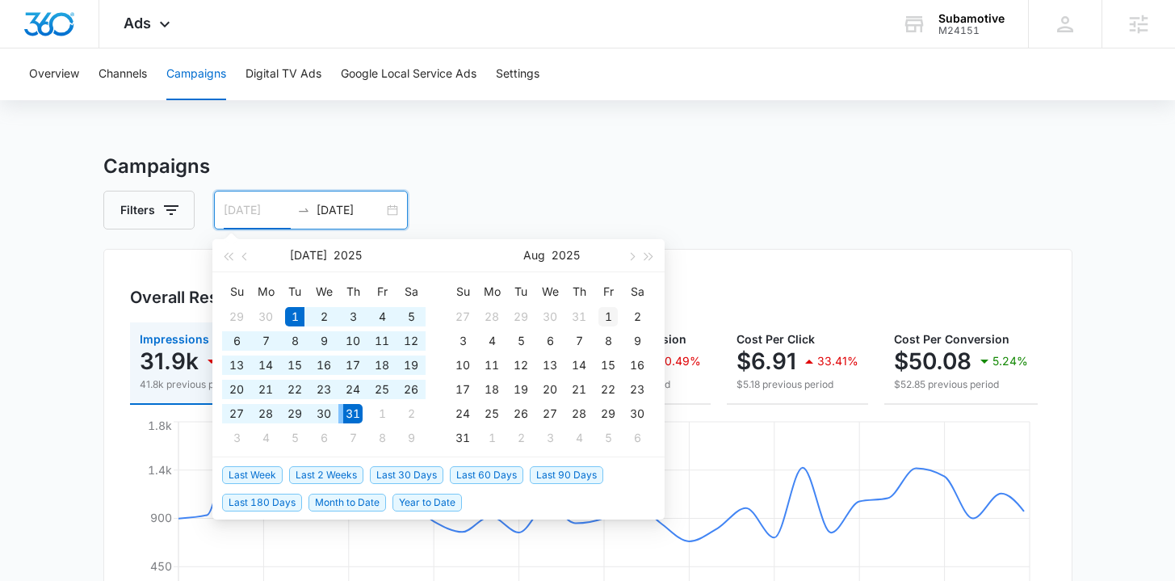
type input "08/01/2025"
click at [604, 312] on div "1" at bounding box center [608, 316] width 19 height 19
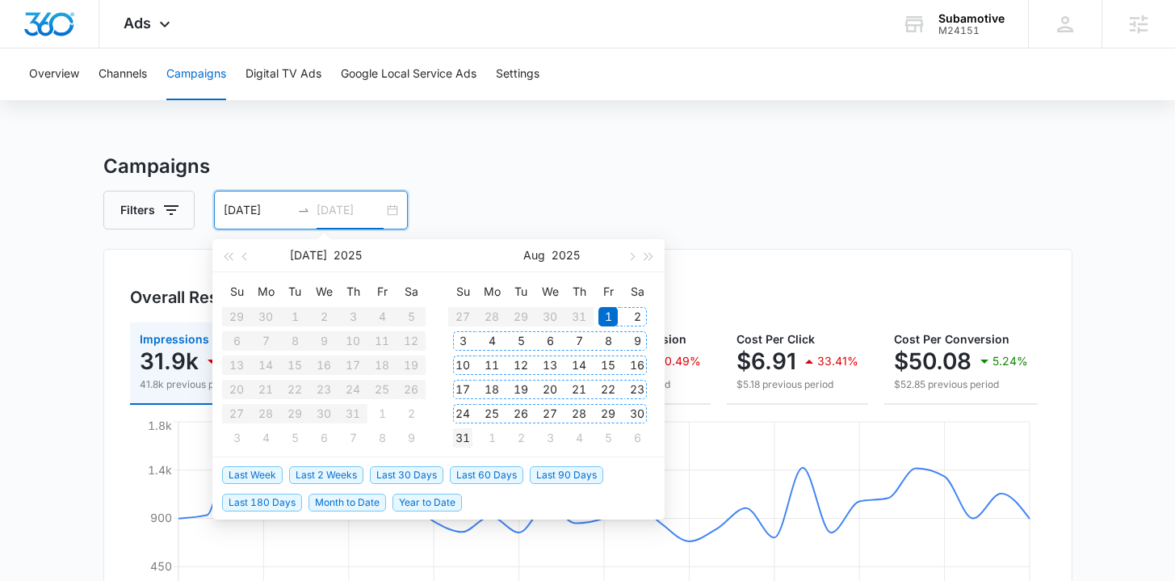
type input "08/31/2025"
click at [465, 435] on div "31" at bounding box center [462, 437] width 19 height 19
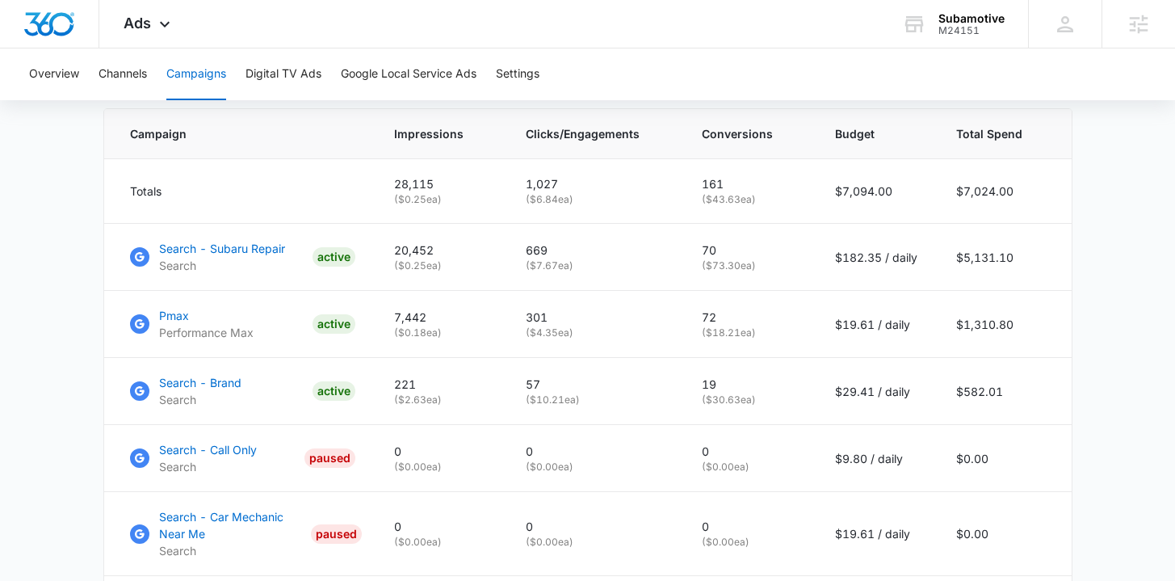
scroll to position [692, 0]
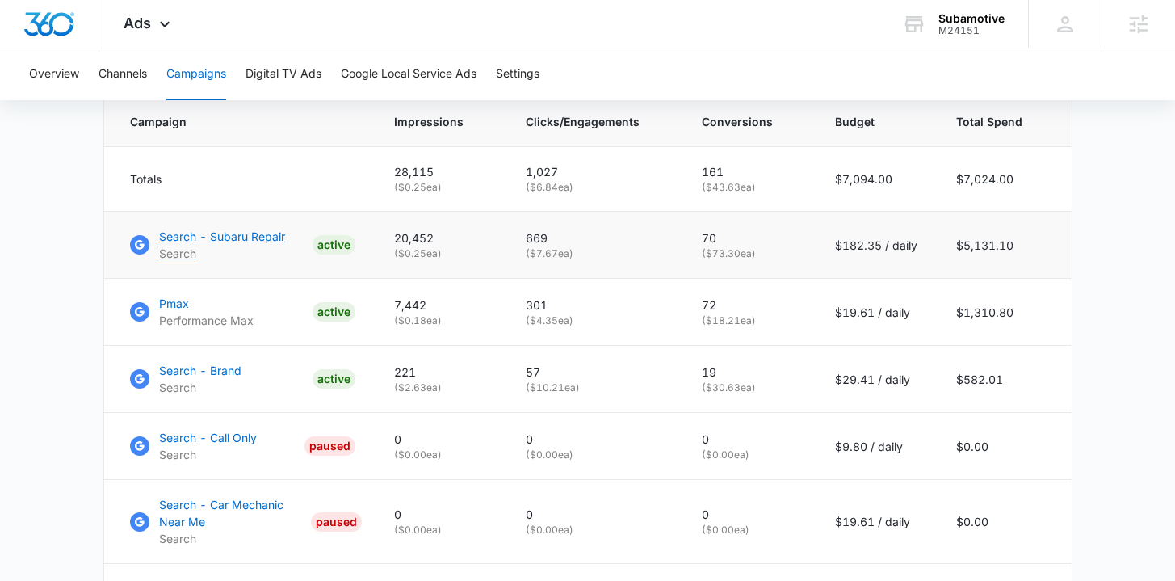
click at [205, 245] on p "Search - Subaru Repair" at bounding box center [222, 236] width 126 height 17
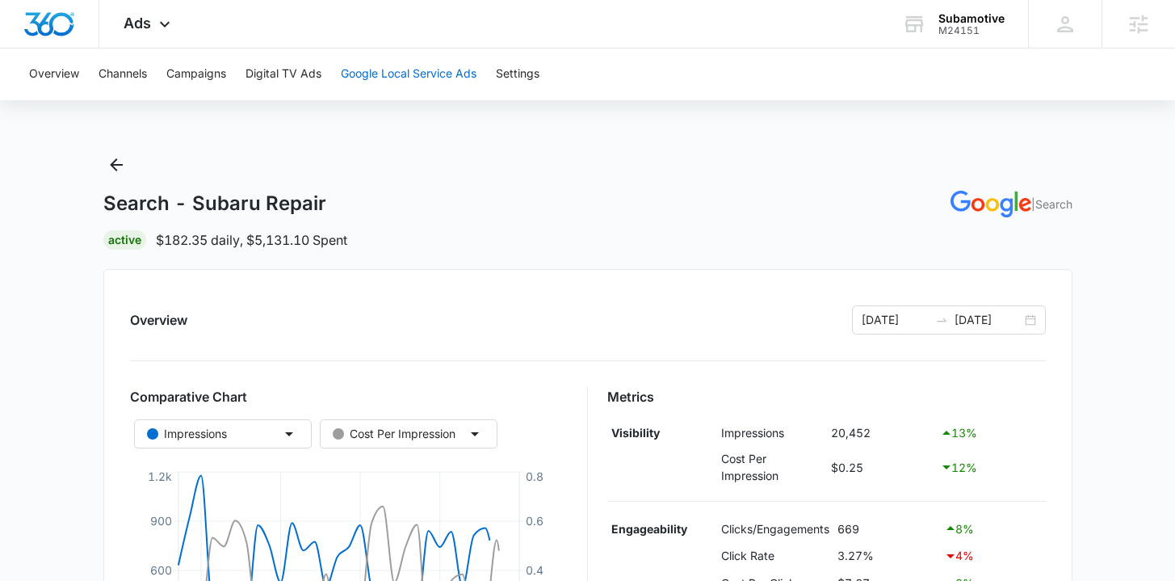
click at [381, 81] on button "Google Local Service Ads" at bounding box center [409, 74] width 136 height 52
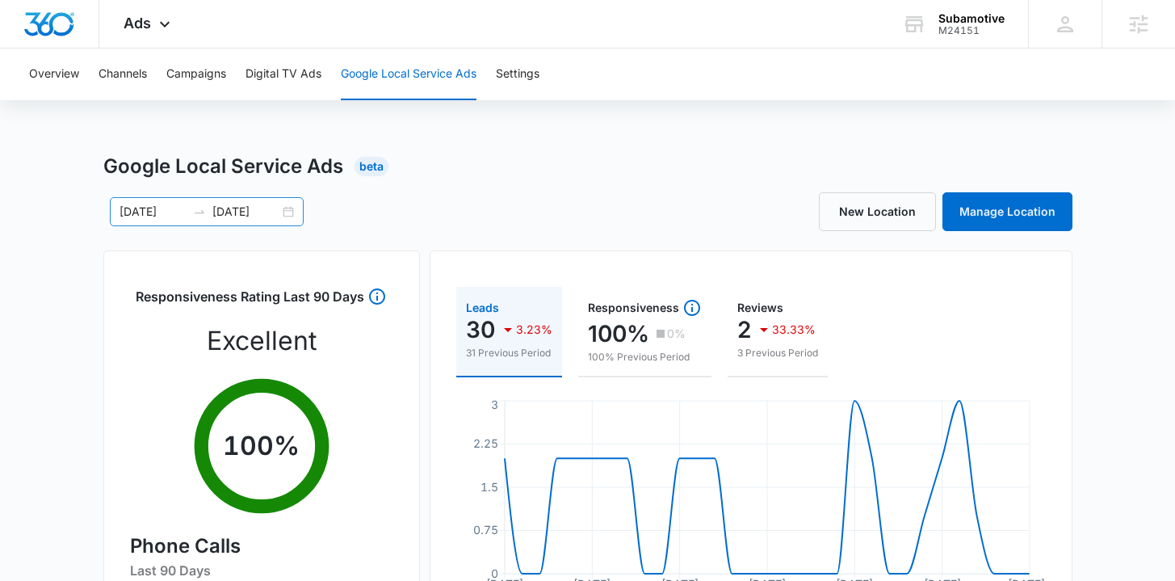
click at [285, 212] on div "08/01/2025 08/31/2025" at bounding box center [207, 211] width 194 height 29
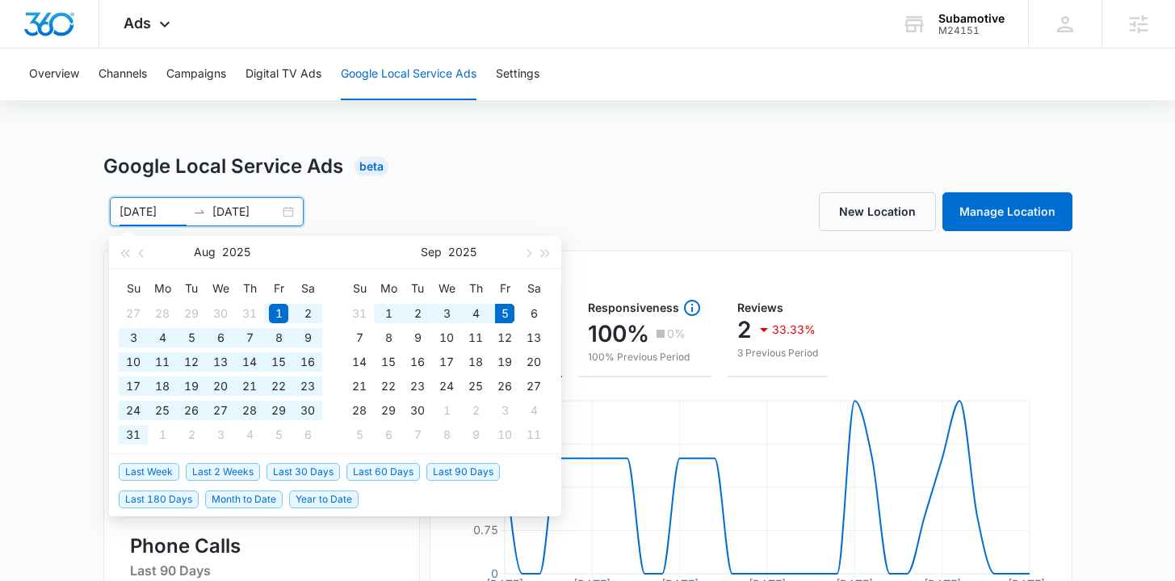
click at [327, 506] on span "Year to Date" at bounding box center [323, 499] width 69 height 18
type input "01/01/2025"
type input "09/05/2025"
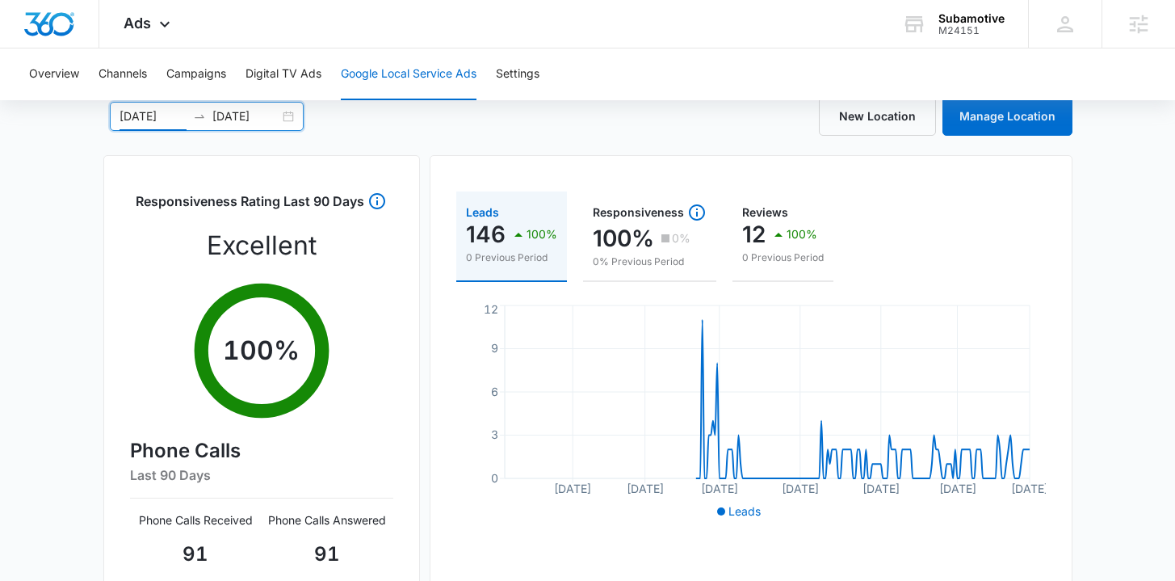
scroll to position [105, 0]
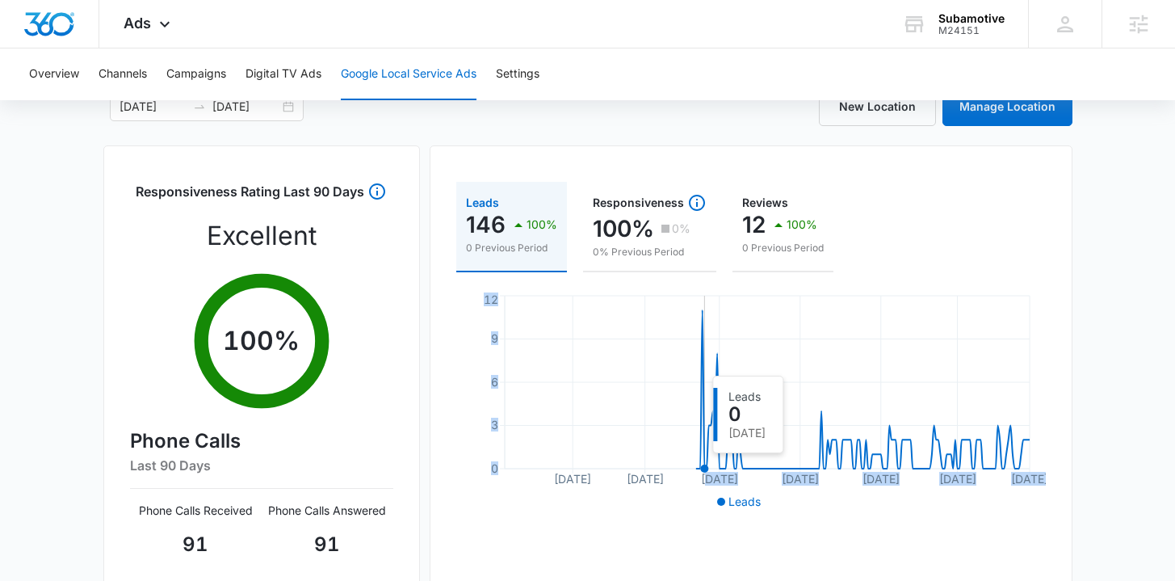
click at [704, 461] on icon "Feb 2 Mar 8 Apr 12 May 20 Jun 27 Aug 2 Sep 5 0 3 6 9 12" at bounding box center [751, 403] width 590 height 222
click at [704, 461] on icon at bounding box center [863, 389] width 334 height 158
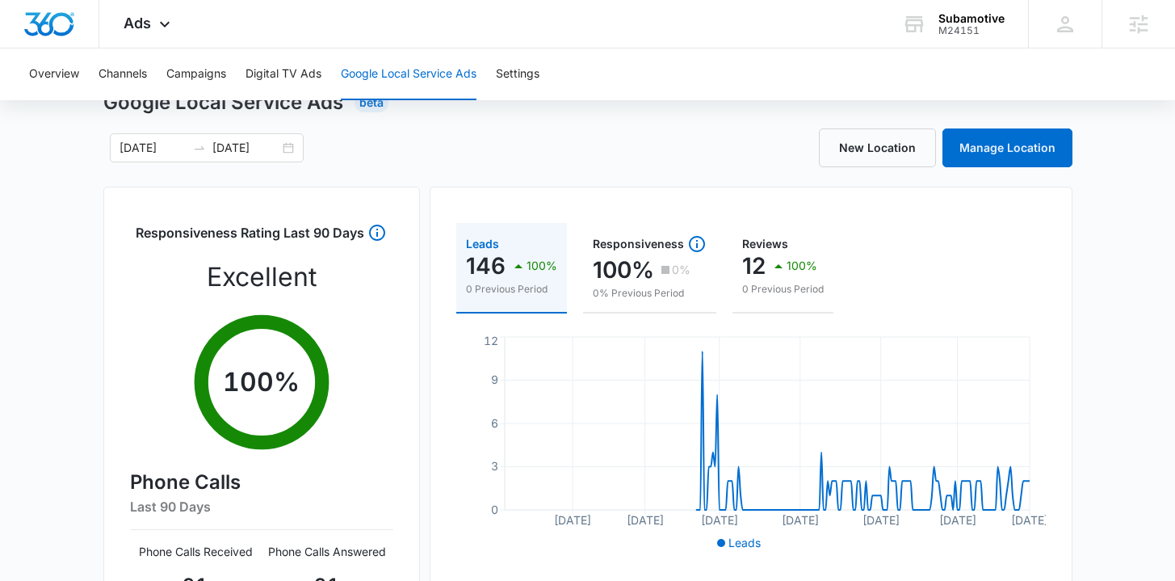
scroll to position [0, 0]
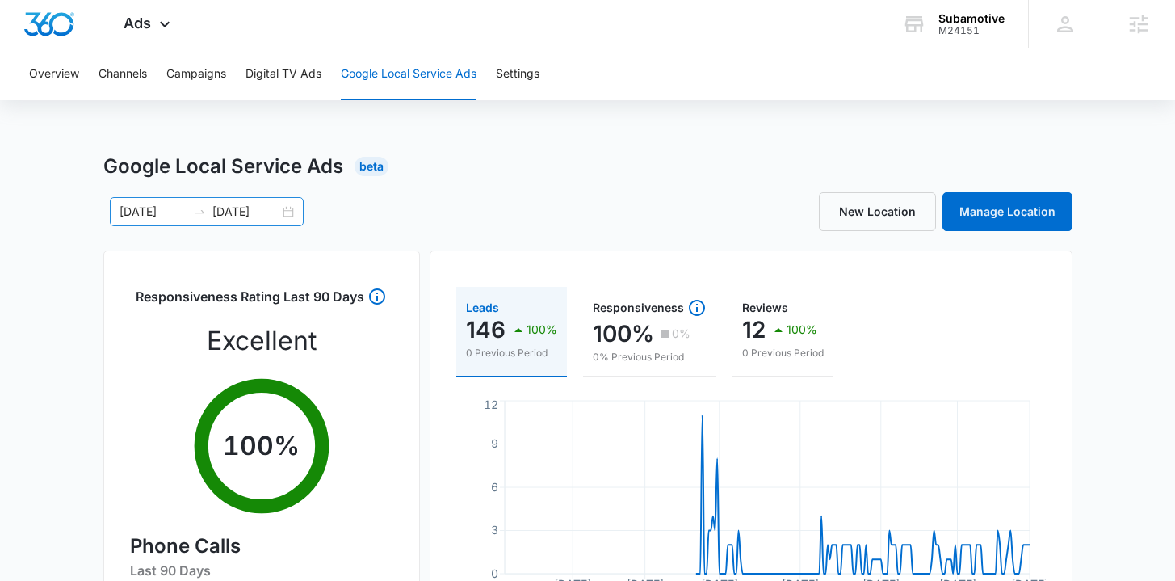
click at [288, 210] on div "01/01/2025 09/05/2025" at bounding box center [207, 211] width 194 height 29
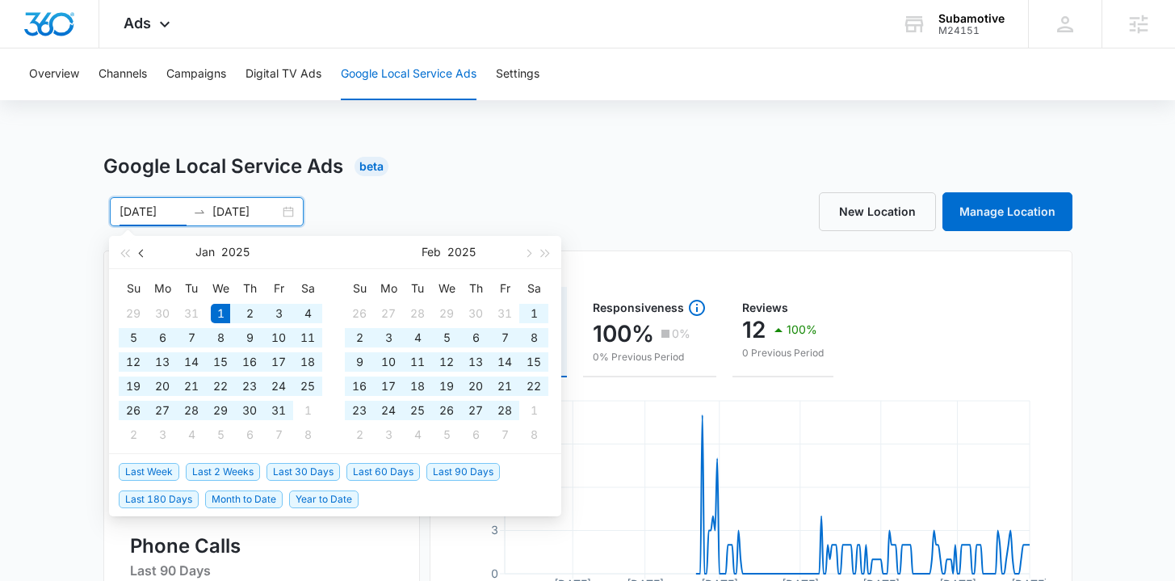
click at [135, 254] on button "button" at bounding box center [142, 252] width 18 height 32
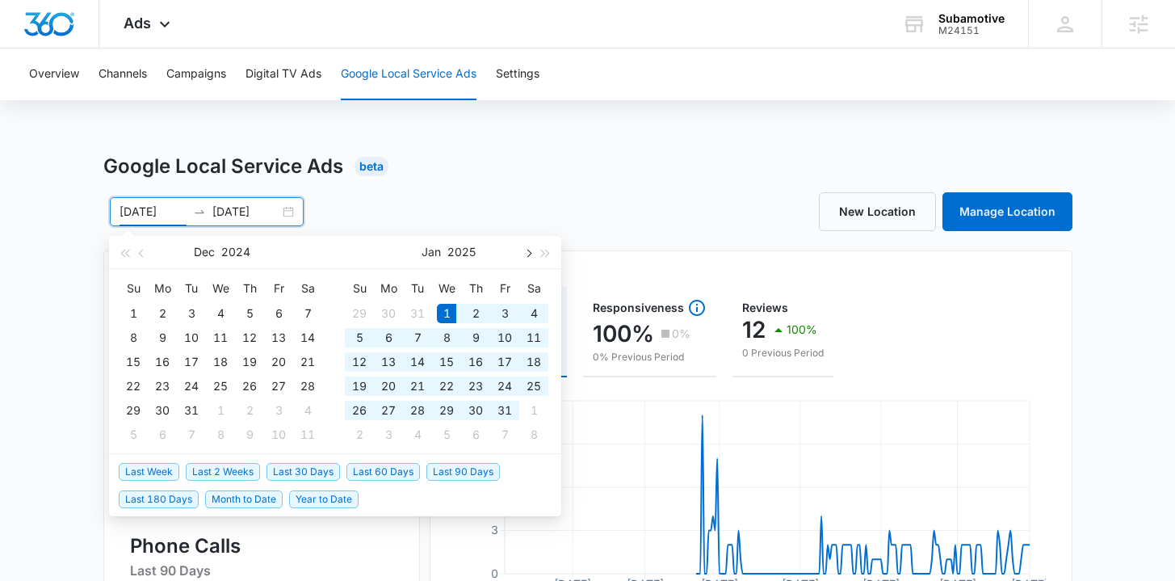
click at [526, 252] on span "button" at bounding box center [528, 253] width 8 height 8
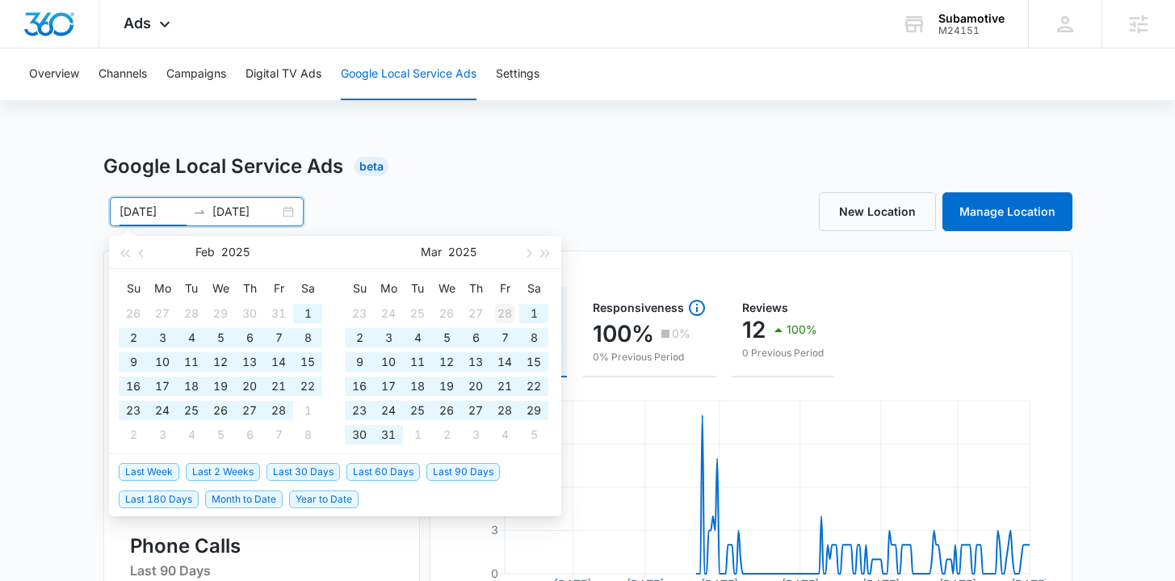
type input "02/28/2025"
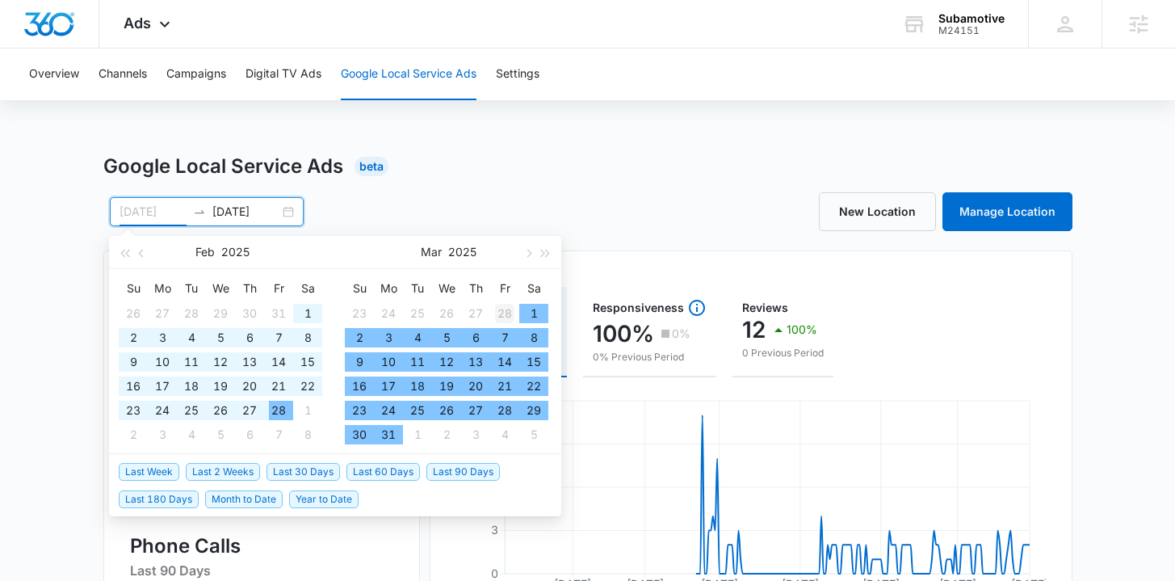
click at [516, 312] on td "28" at bounding box center [504, 313] width 29 height 24
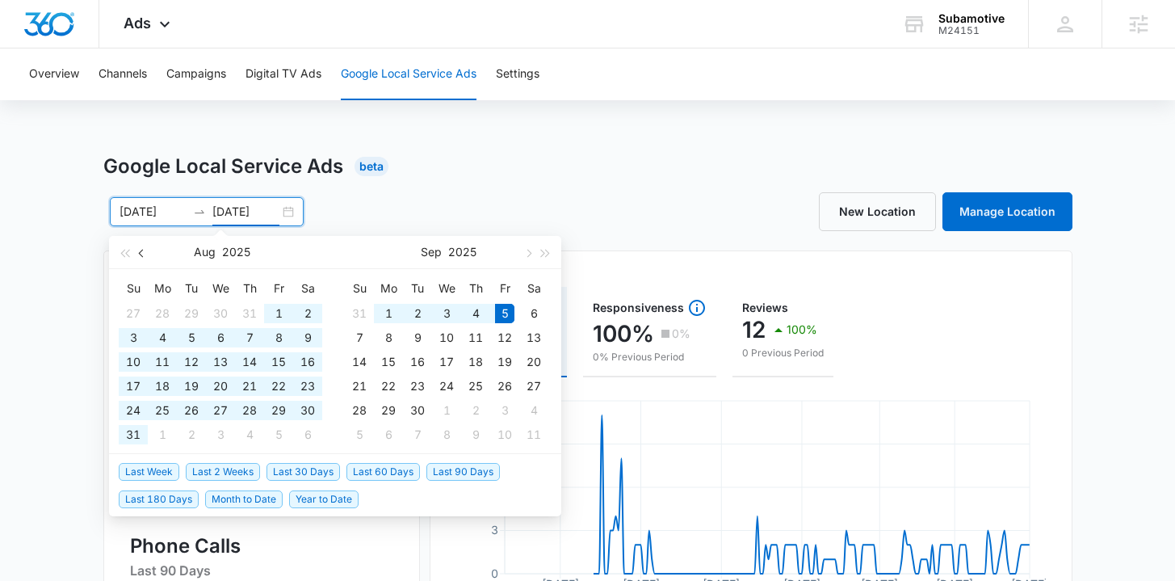
click at [139, 253] on span "button" at bounding box center [143, 253] width 8 height 8
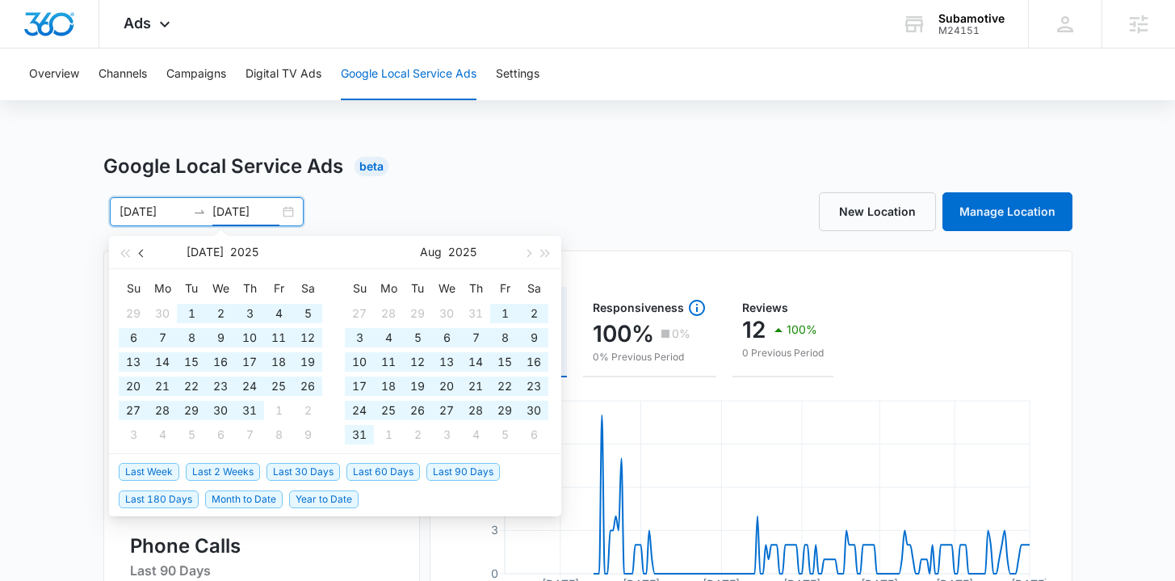
click at [139, 253] on span "button" at bounding box center [143, 253] width 8 height 8
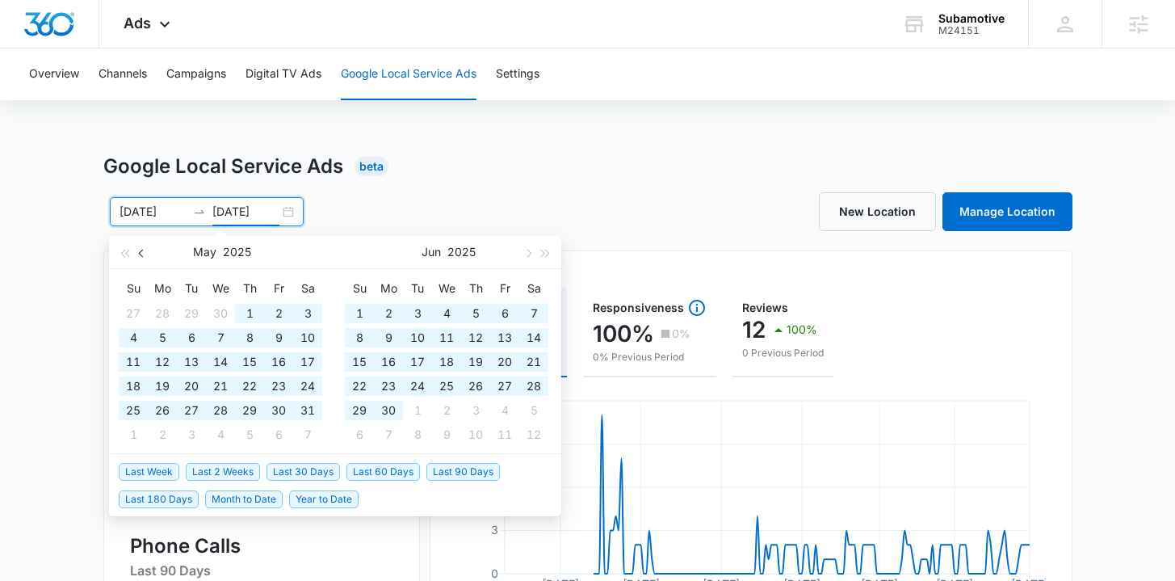
click at [139, 253] on span "button" at bounding box center [143, 253] width 8 height 8
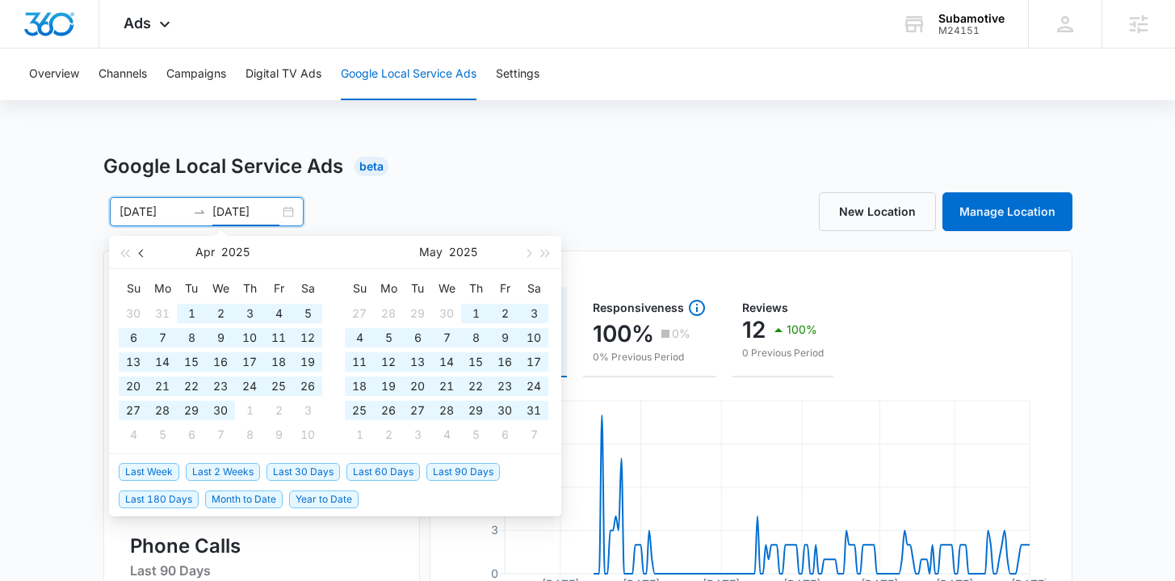
click at [138, 254] on button "button" at bounding box center [142, 252] width 18 height 32
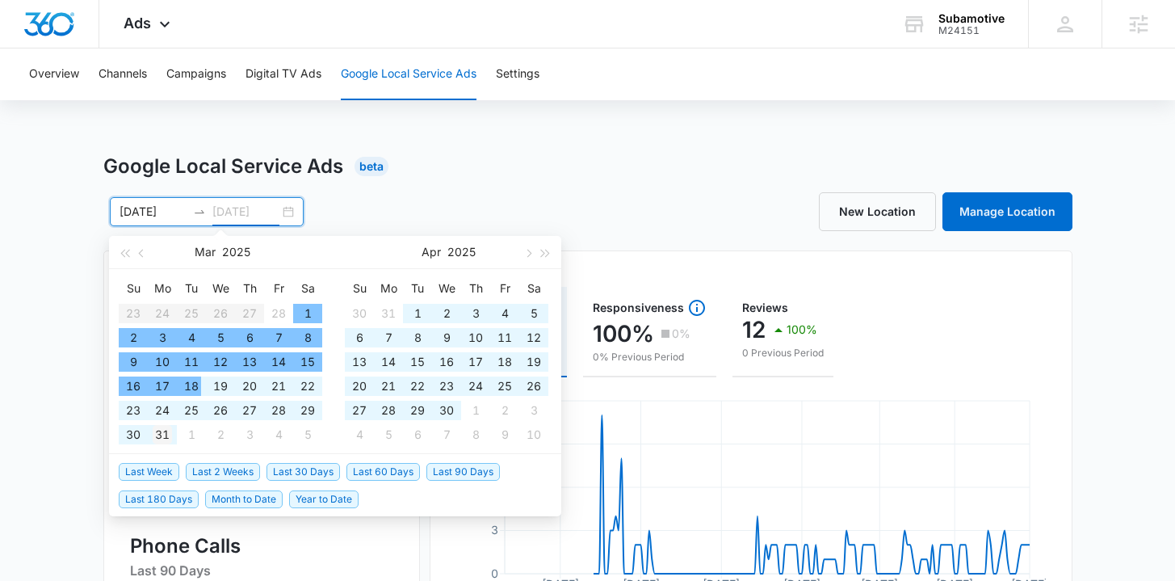
type input "03/31/2025"
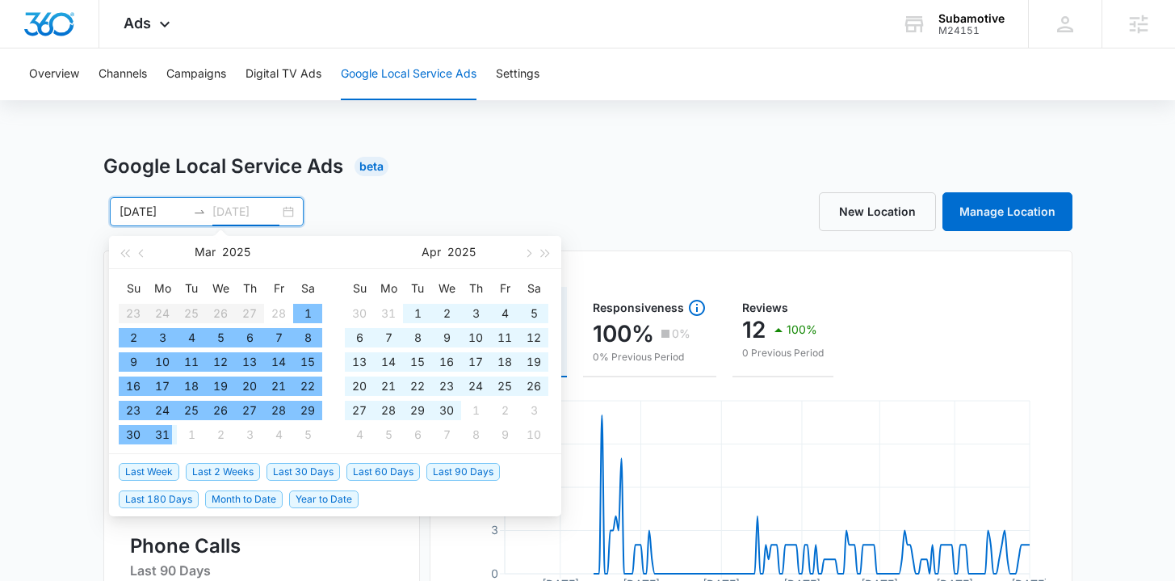
click at [163, 435] on div "31" at bounding box center [162, 434] width 19 height 19
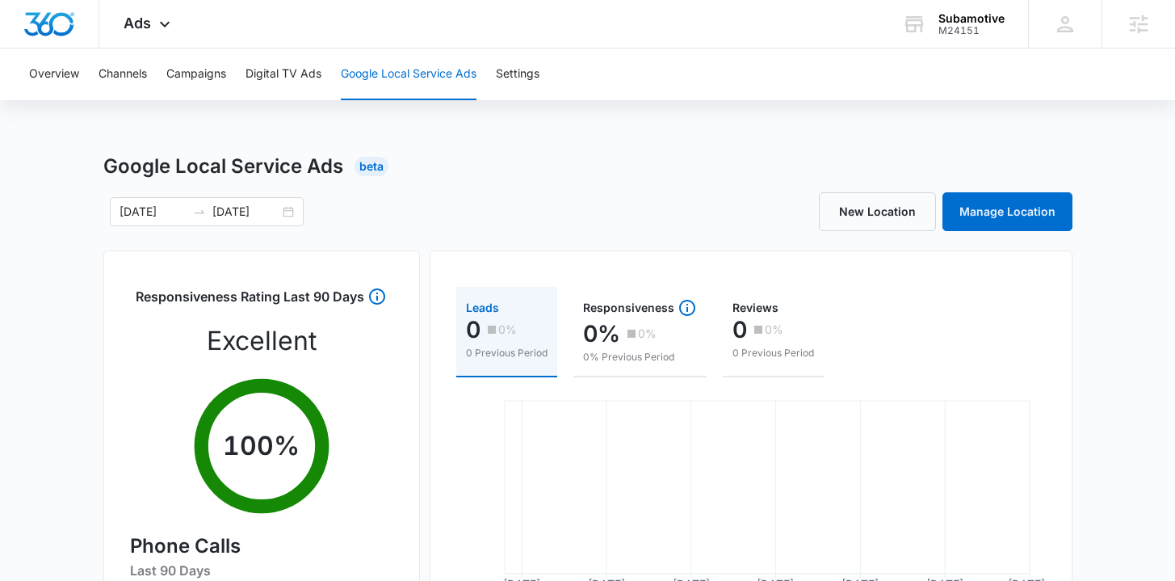
click at [69, 358] on div "Google Local Service Ads Beta 02/28/2025 03/31/2025 Mar 2025 Su Mo Tu We Th Fr …" at bounding box center [587, 572] width 1175 height 841
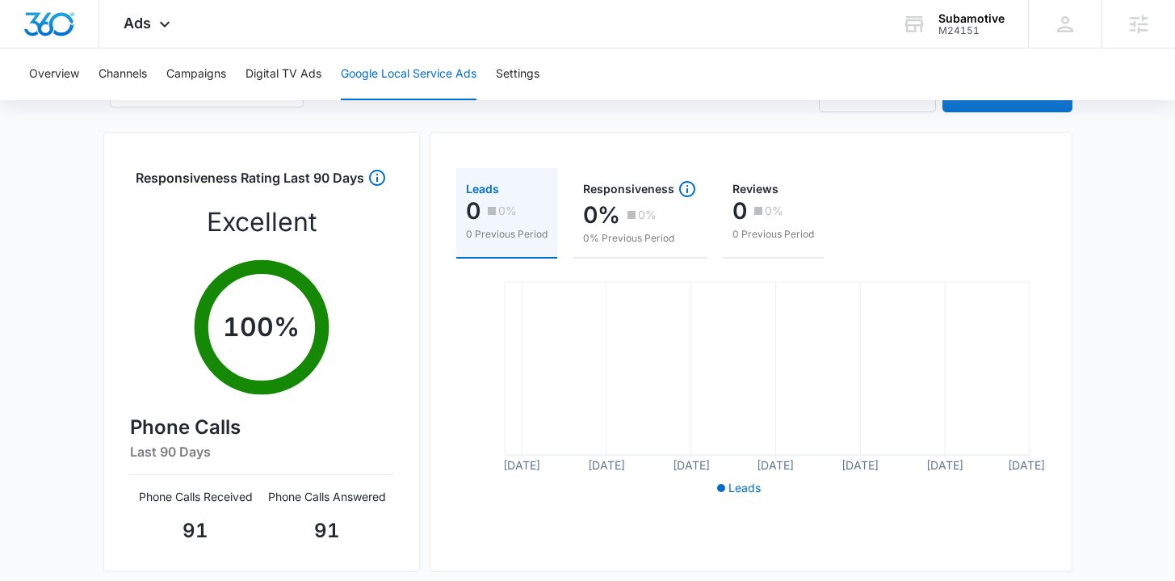
scroll to position [154, 0]
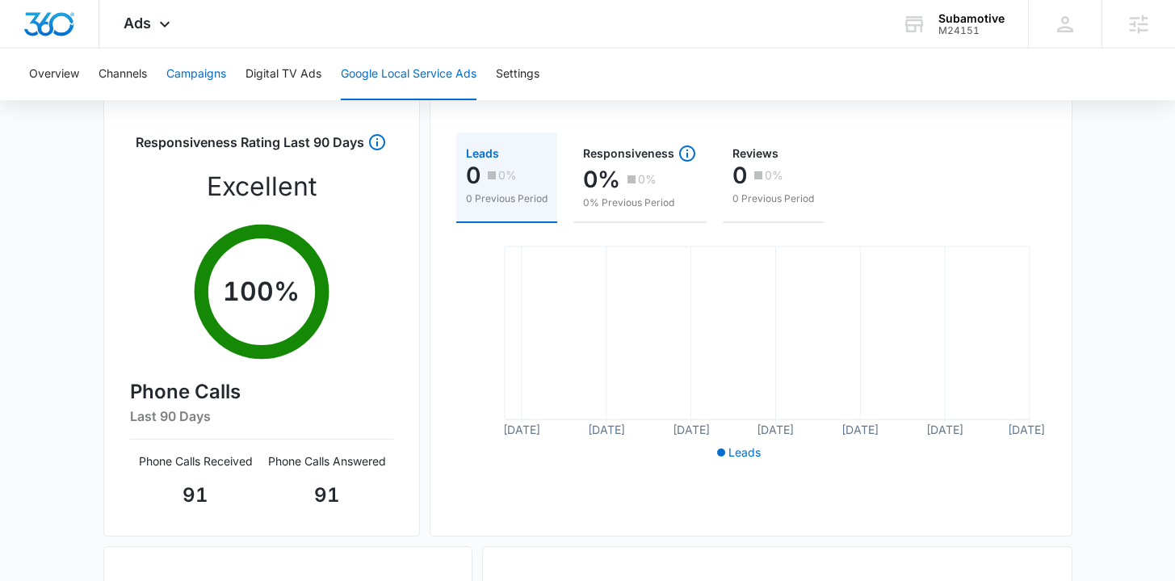
click at [200, 89] on button "Campaigns" at bounding box center [196, 74] width 60 height 52
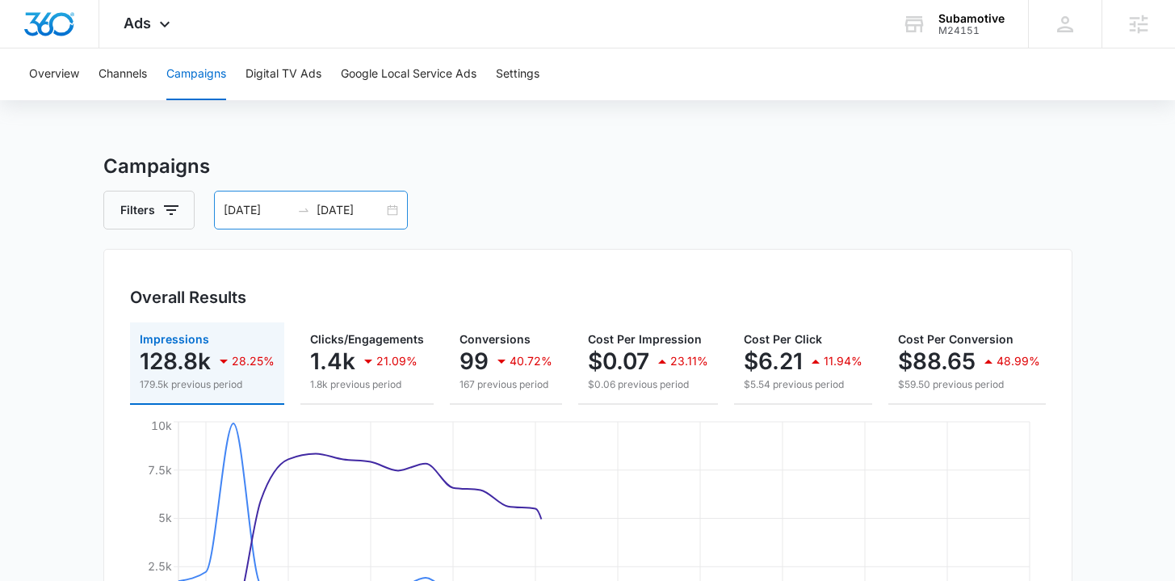
click at [396, 207] on div "02/28/2025 03/31/2025" at bounding box center [311, 210] width 194 height 39
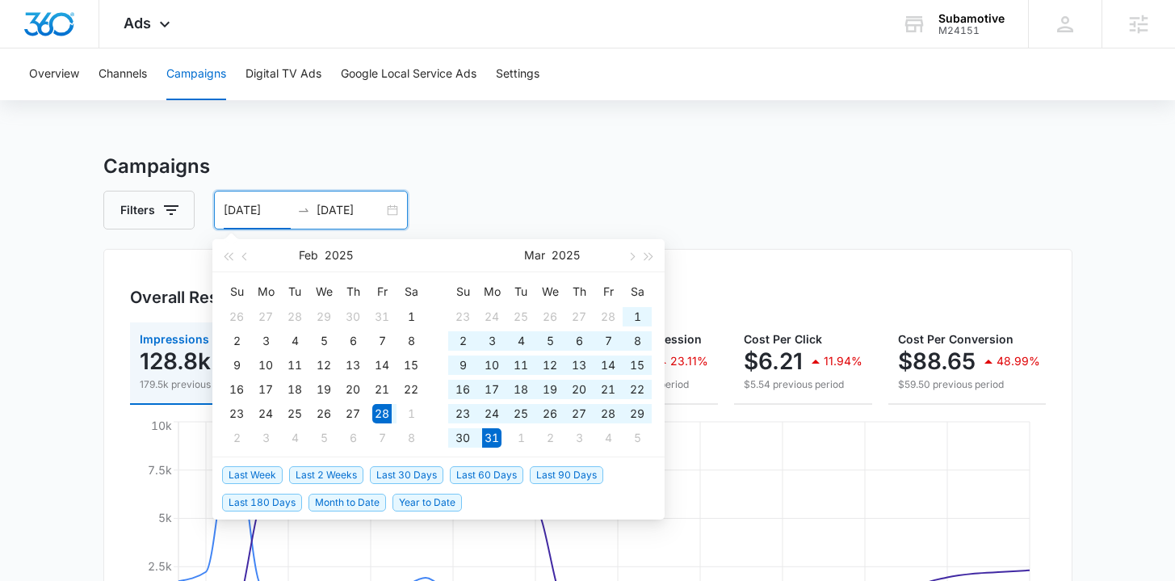
click at [591, 174] on h3 "Campaigns" at bounding box center [587, 166] width 969 height 29
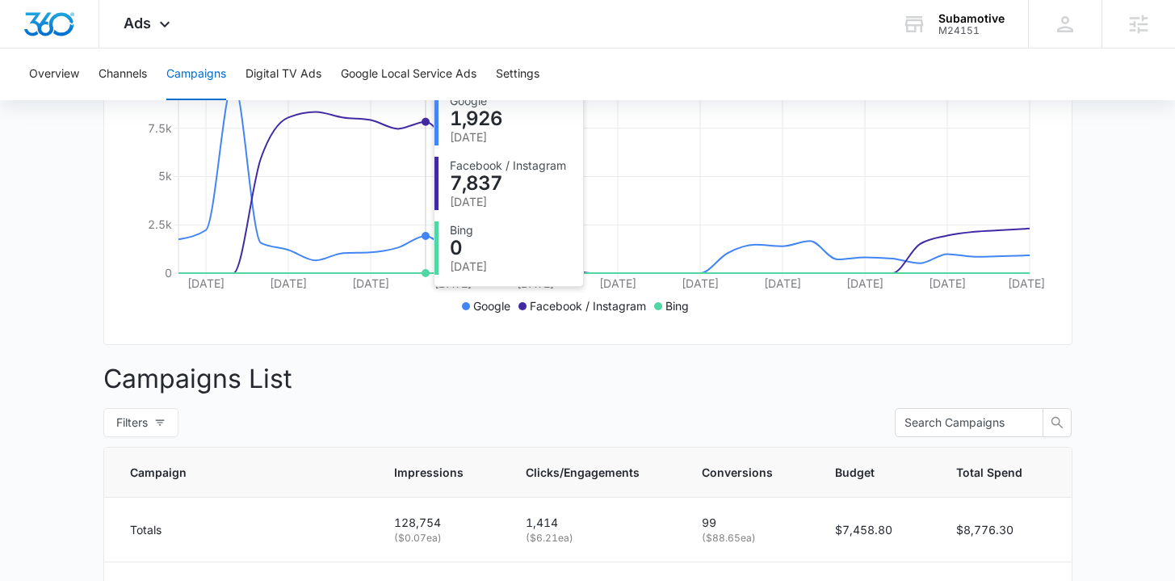
scroll to position [216, 0]
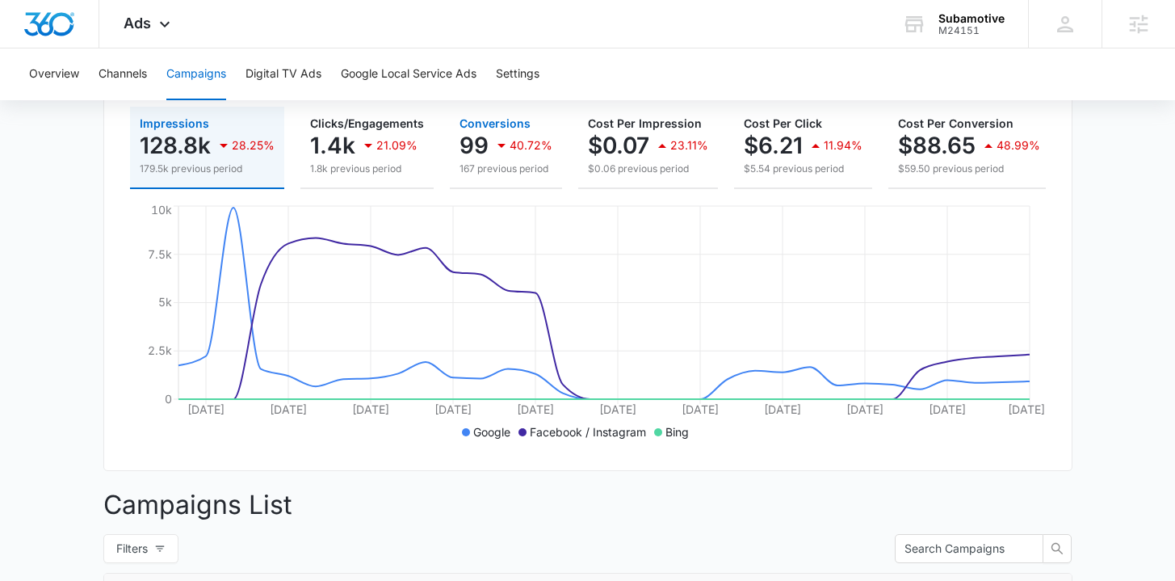
click at [528, 155] on div "40.72%" at bounding box center [522, 145] width 61 height 32
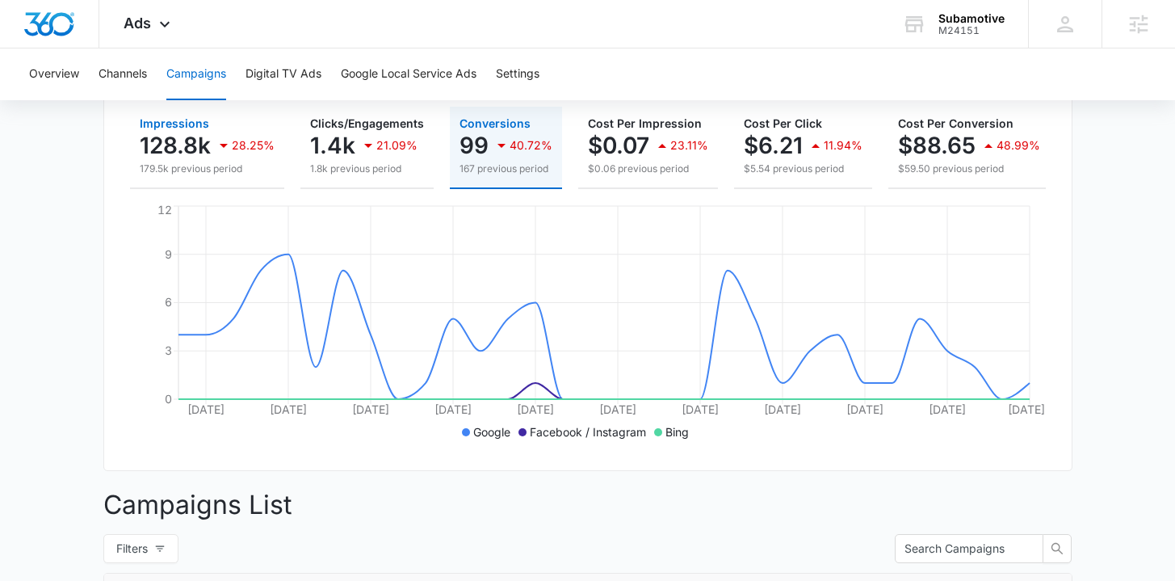
click at [173, 146] on p "128.8k" at bounding box center [175, 145] width 71 height 26
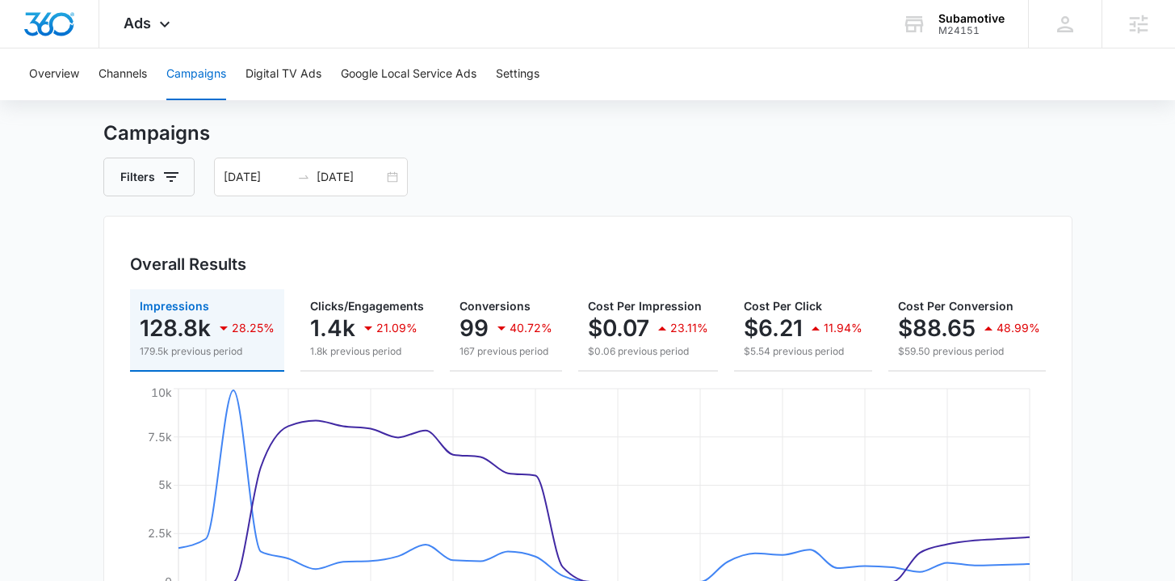
scroll to position [32, 0]
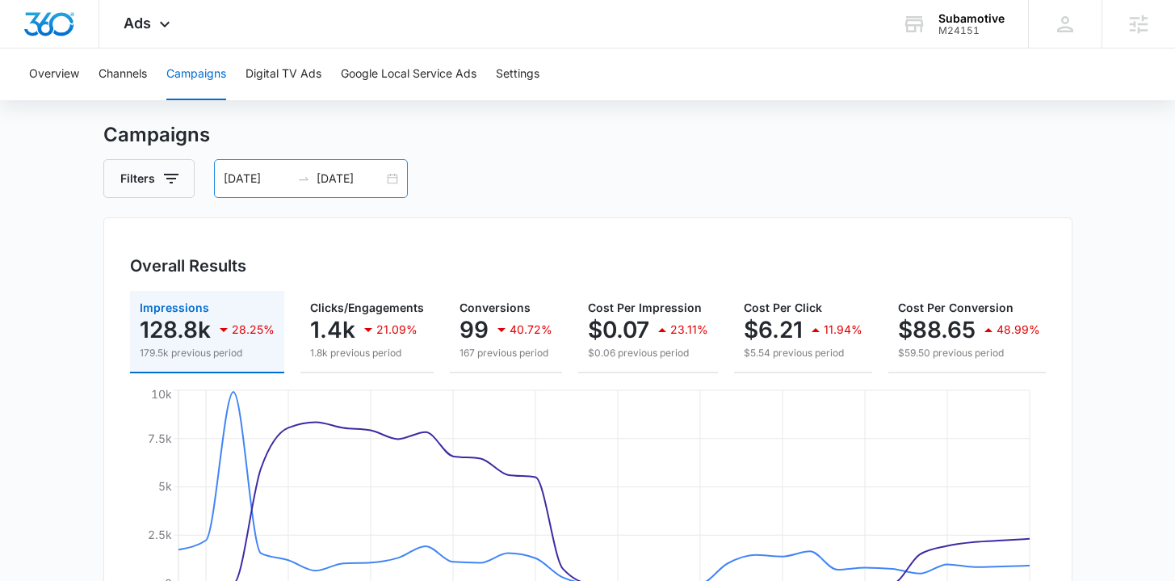
click at [393, 175] on div "02/28/2025 03/31/2025" at bounding box center [311, 178] width 194 height 39
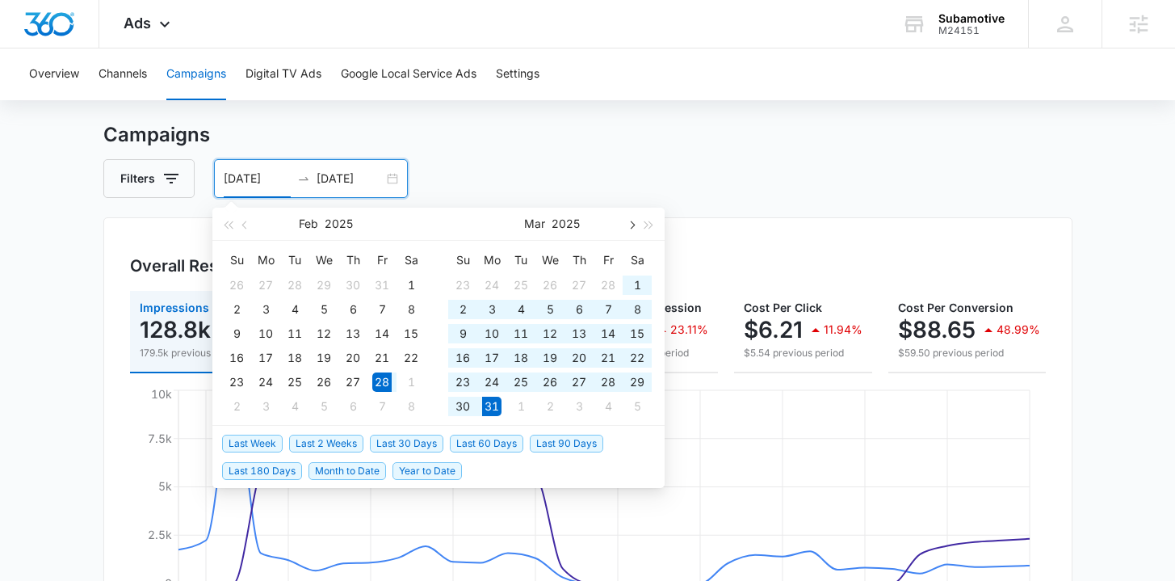
click at [636, 223] on button "button" at bounding box center [631, 224] width 18 height 32
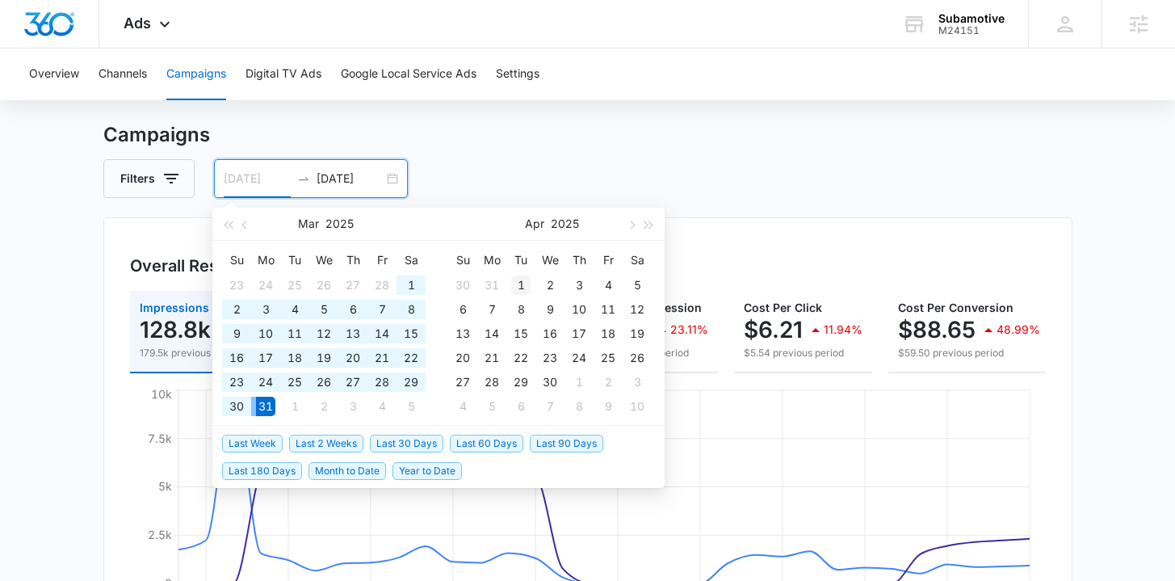
type input "04/01/2025"
click at [515, 282] on div "1" at bounding box center [520, 284] width 19 height 19
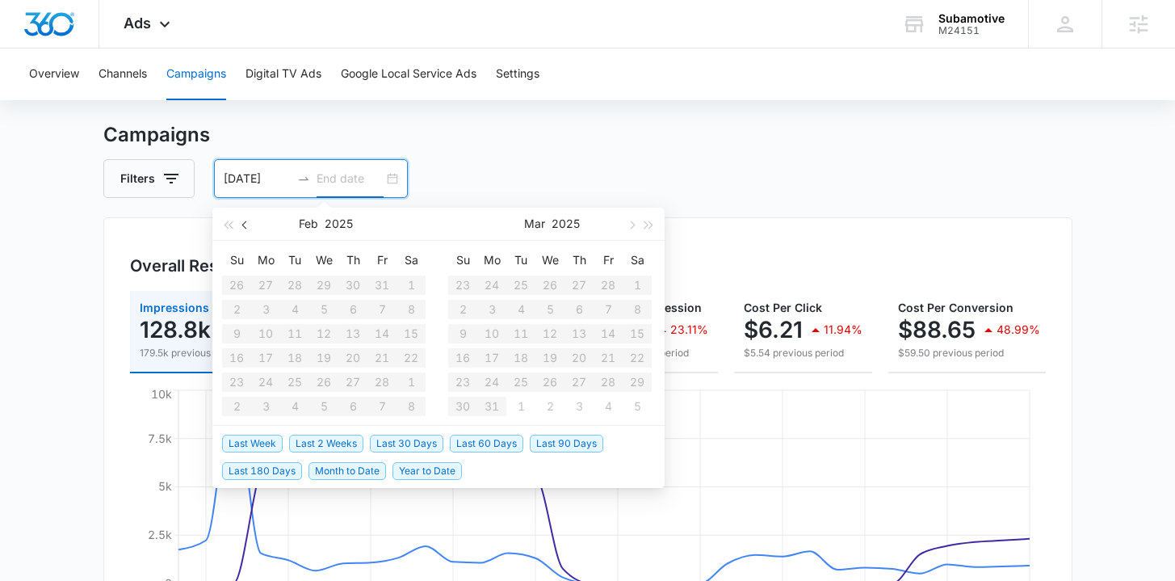
click at [242, 228] on button "button" at bounding box center [246, 224] width 18 height 32
click at [625, 224] on button "button" at bounding box center [631, 224] width 18 height 32
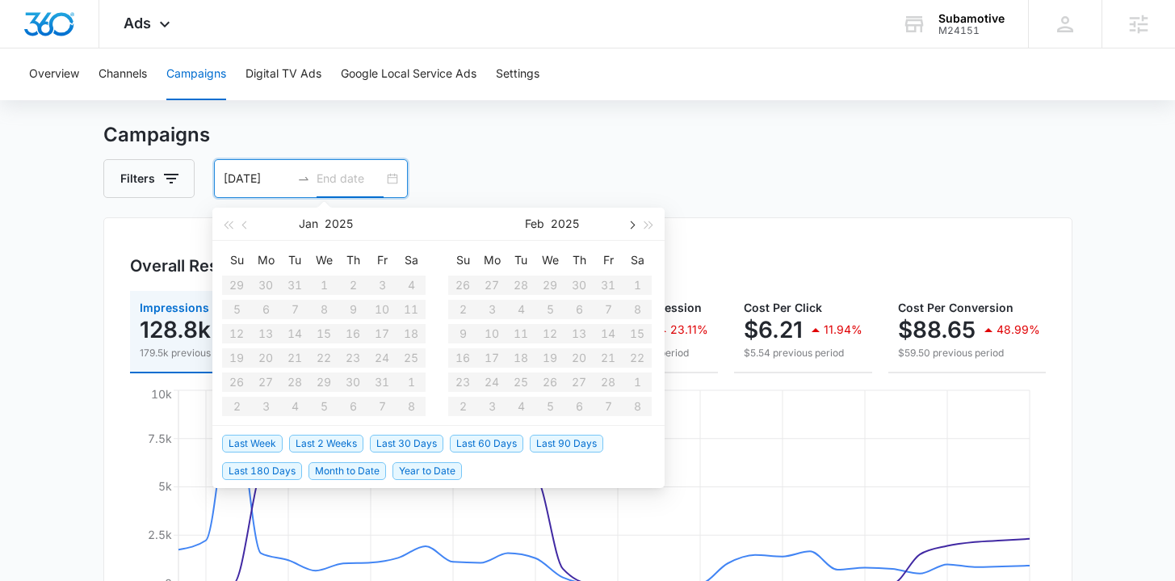
click at [625, 224] on button "button" at bounding box center [631, 224] width 18 height 32
type input "04/30/2025"
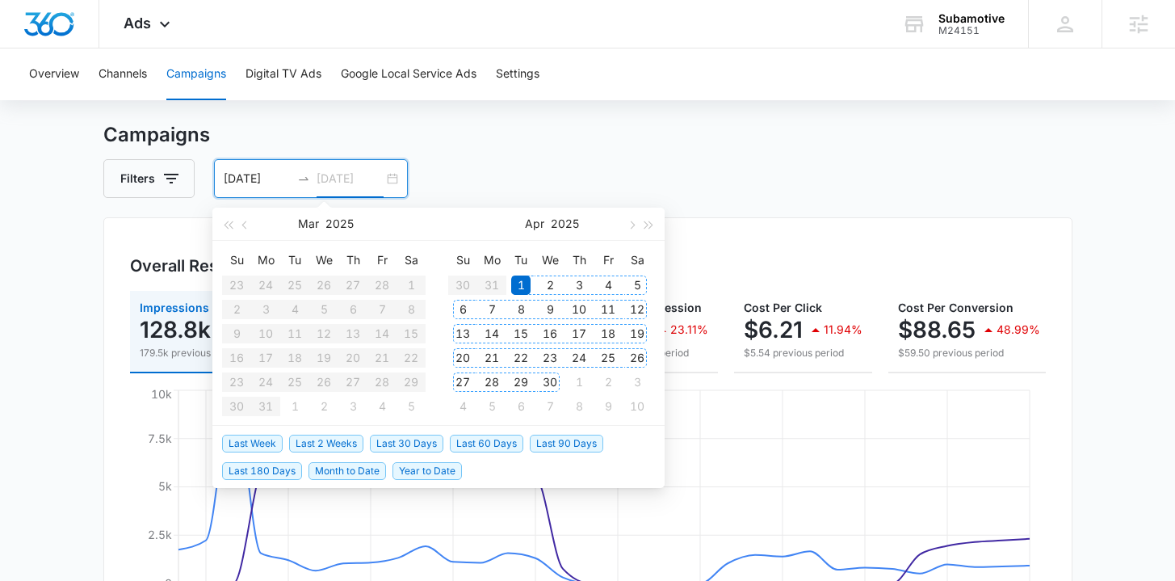
click at [553, 374] on div "30" at bounding box center [549, 381] width 19 height 19
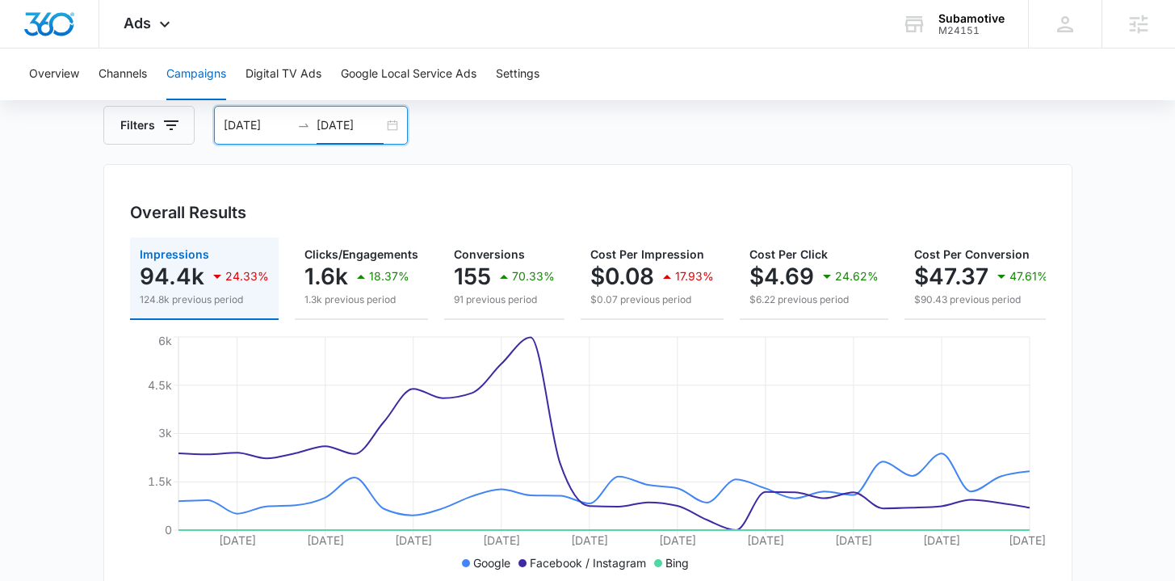
scroll to position [22, 0]
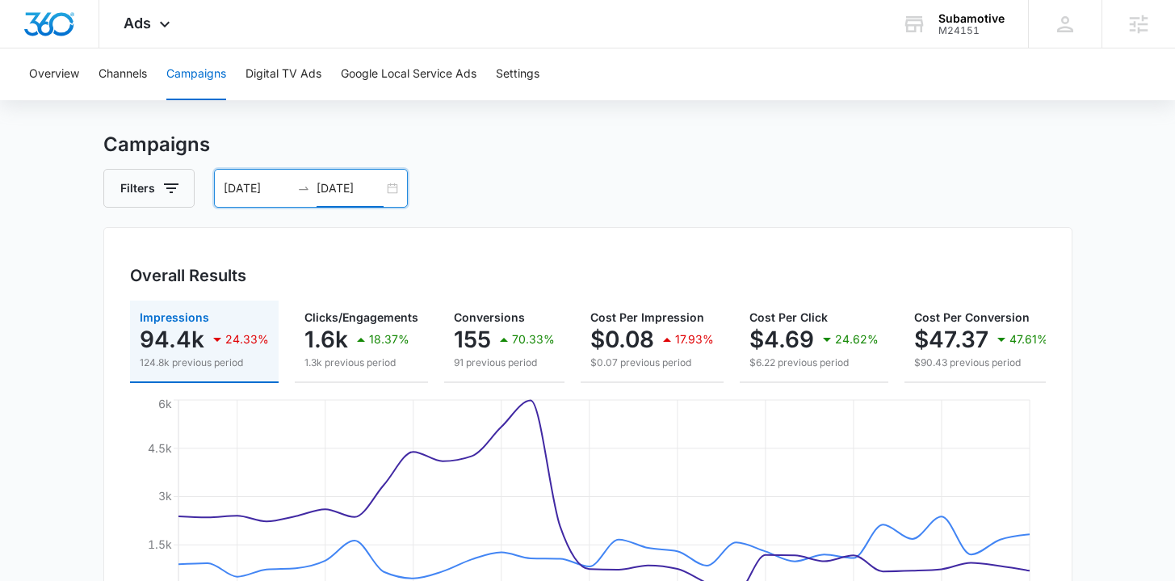
click at [393, 188] on div "04/01/2025 04/30/2025" at bounding box center [311, 188] width 194 height 39
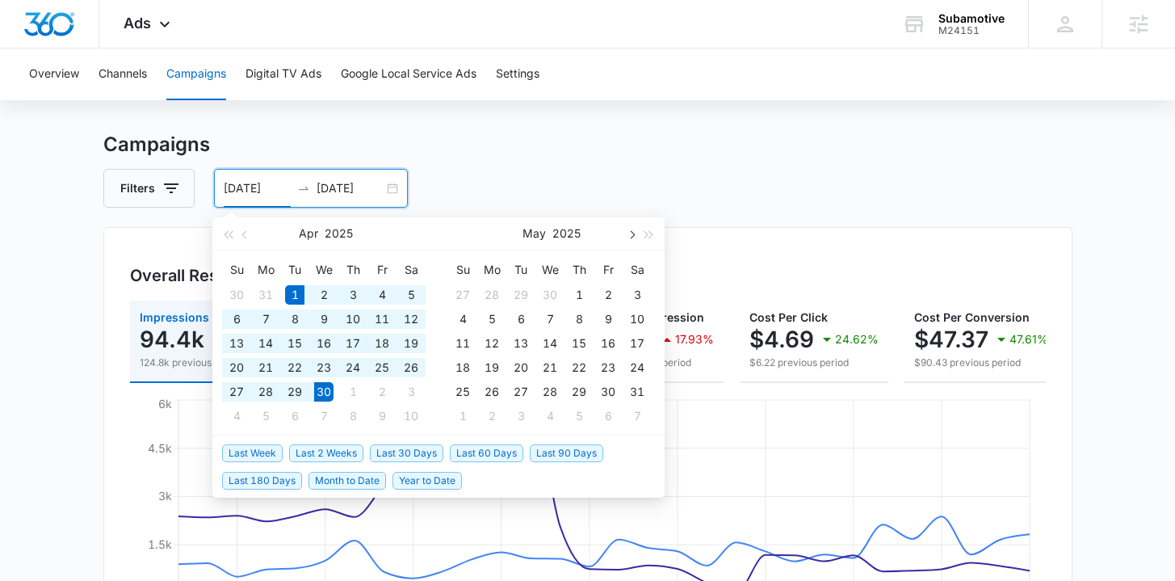
click at [630, 229] on button "button" at bounding box center [631, 233] width 18 height 32
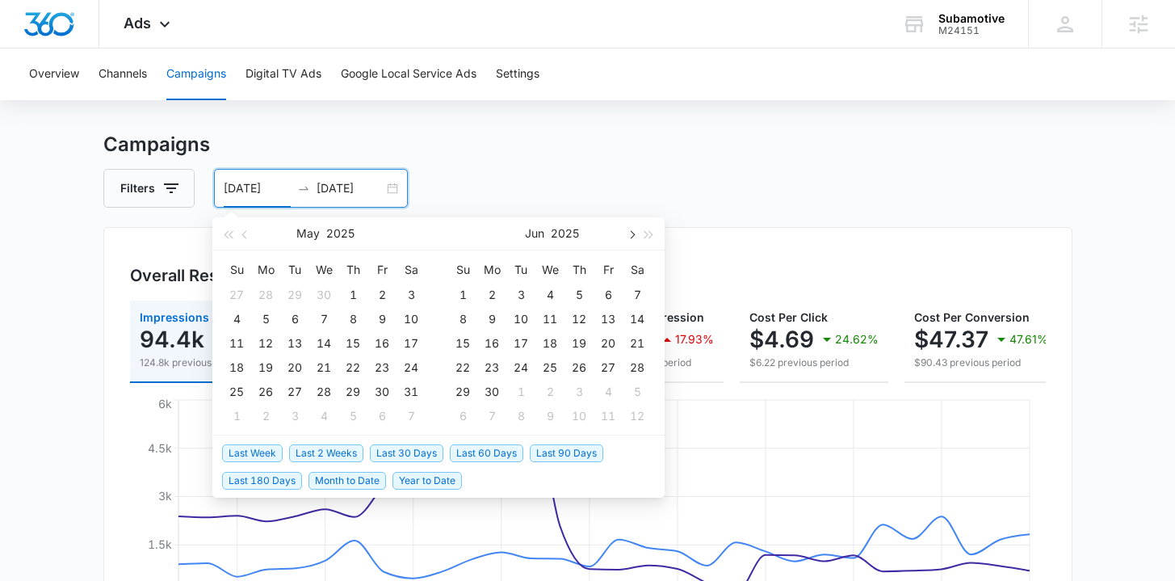
click at [630, 229] on button "button" at bounding box center [631, 233] width 18 height 32
type input "[DATE]"
click at [524, 291] on div "1" at bounding box center [520, 294] width 19 height 19
click at [243, 230] on button "button" at bounding box center [246, 233] width 18 height 32
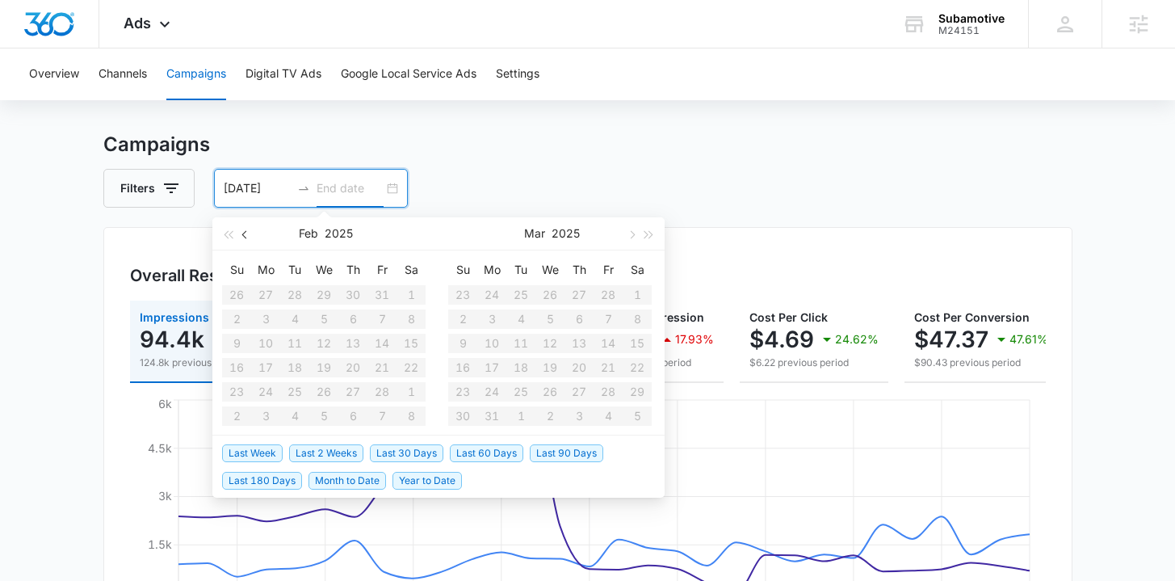
click at [244, 230] on button "button" at bounding box center [246, 233] width 18 height 32
click at [249, 230] on button "button" at bounding box center [246, 233] width 18 height 32
click at [635, 235] on button "button" at bounding box center [631, 233] width 18 height 32
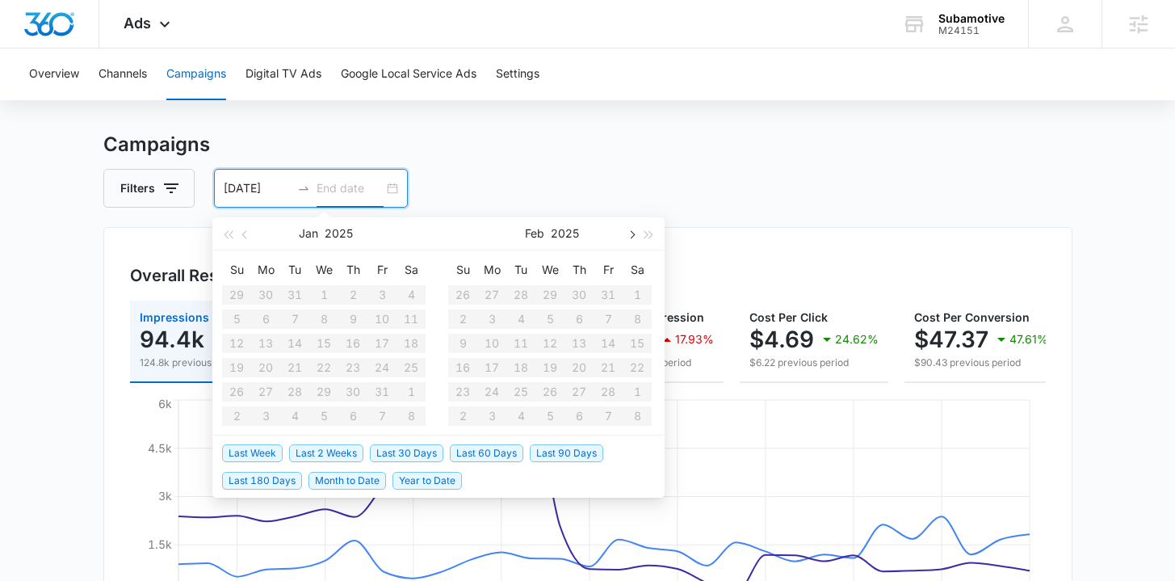
click at [635, 235] on button "button" at bounding box center [631, 233] width 18 height 32
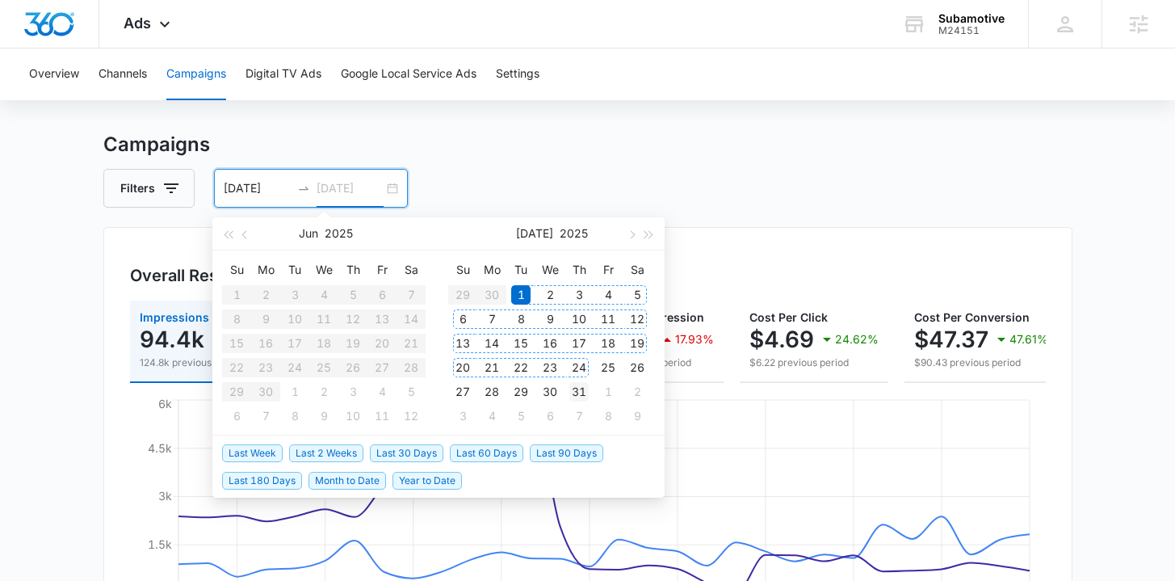
type input "[DATE]"
click at [575, 390] on div "31" at bounding box center [579, 391] width 19 height 19
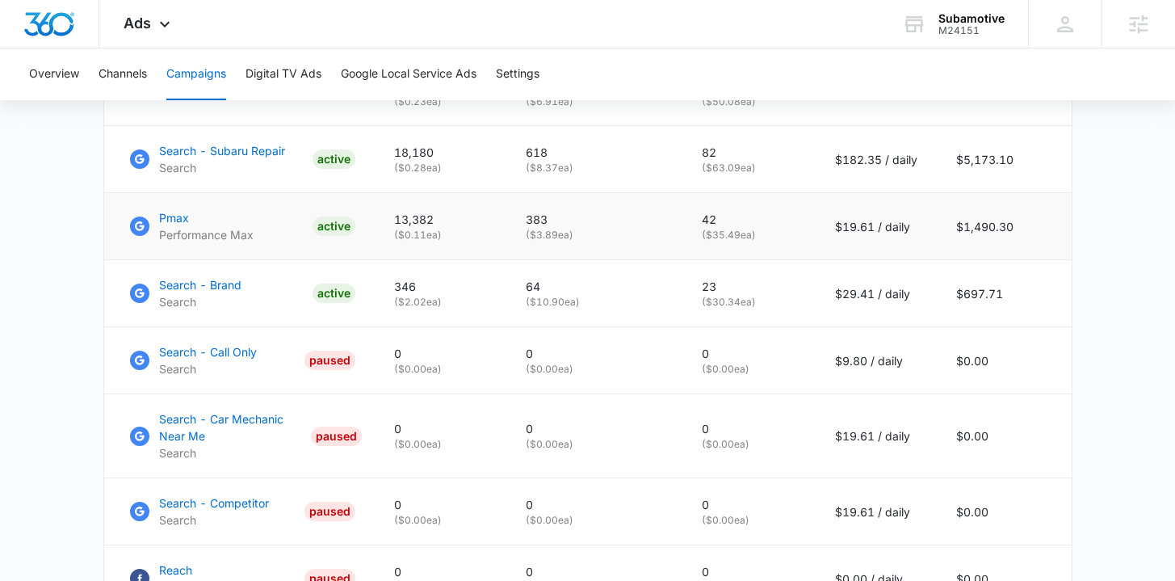
scroll to position [757, 0]
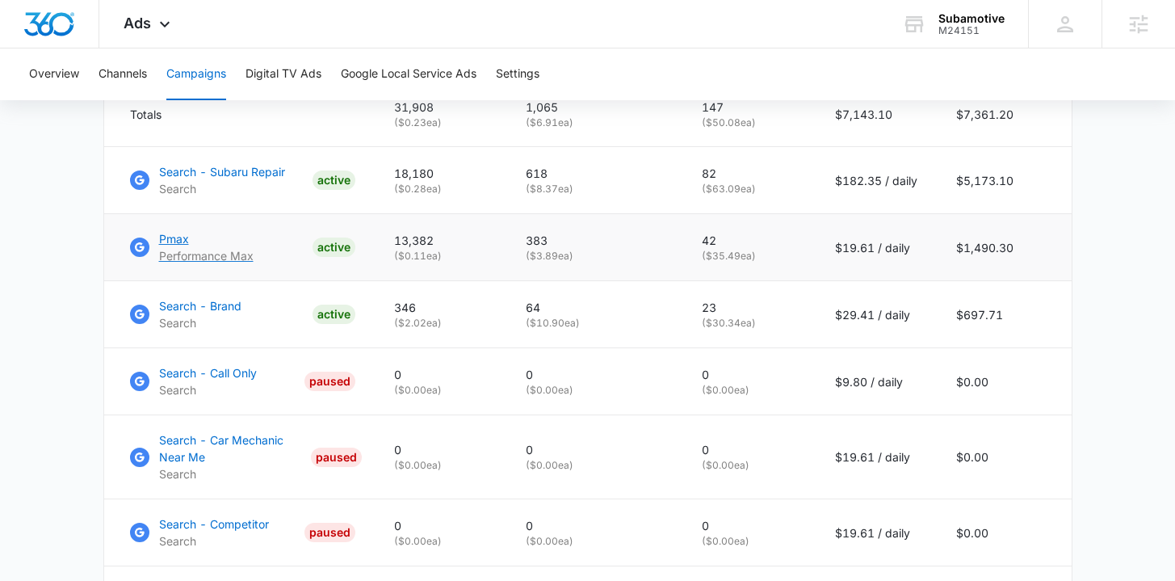
click at [170, 247] on p "Pmax" at bounding box center [206, 238] width 95 height 17
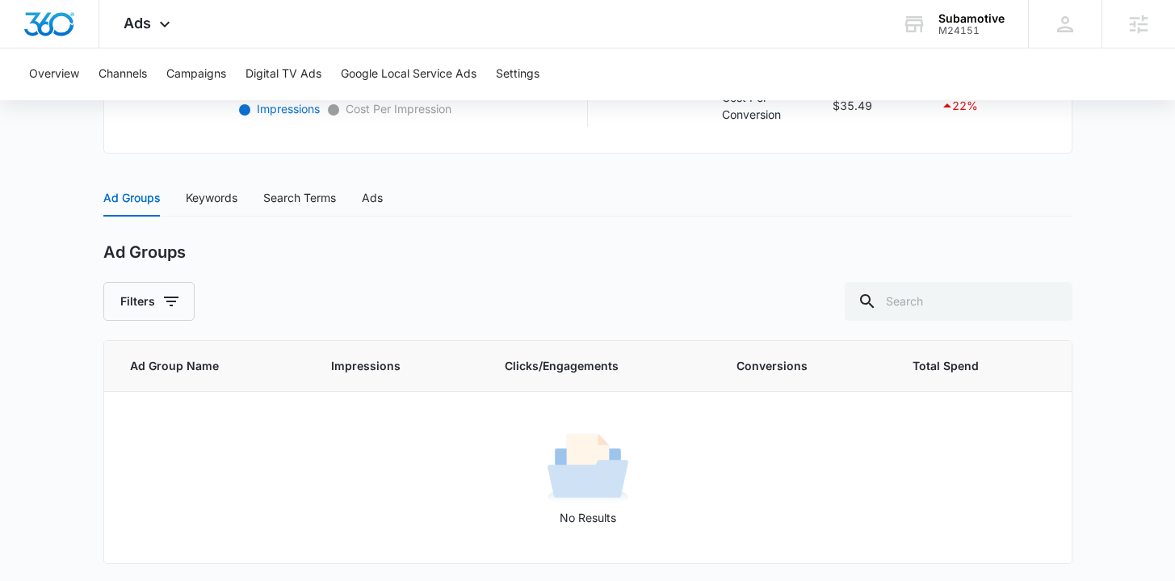
scroll to position [595, 0]
click at [240, 200] on div "Ad Groups Keywords Search Terms Ads" at bounding box center [243, 195] width 280 height 37
click at [289, 202] on div "Search Terms" at bounding box center [299, 196] width 73 height 18
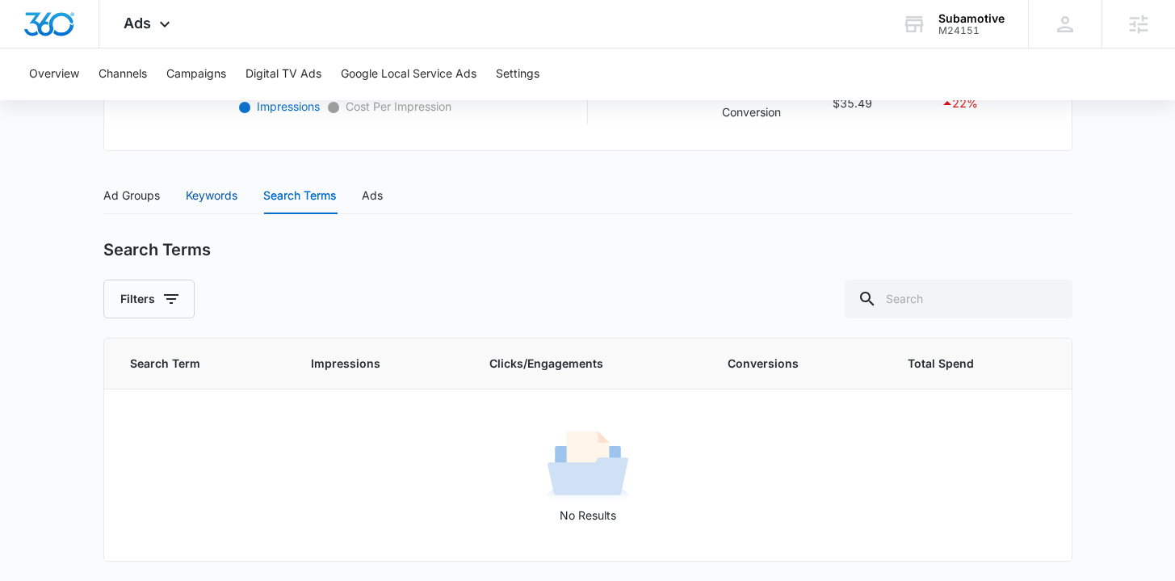
click at [235, 202] on div "Keywords" at bounding box center [212, 196] width 52 height 18
click at [153, 200] on div "Ad Groups" at bounding box center [131, 196] width 57 height 18
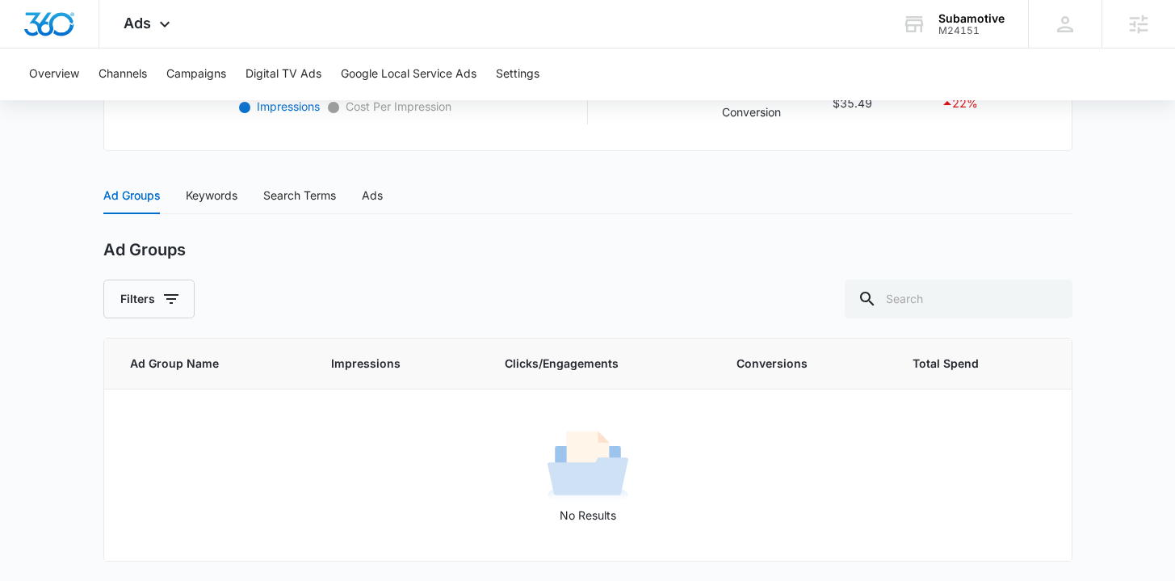
click at [131, 196] on div "Ad Groups" at bounding box center [131, 196] width 57 height 18
